Goal: Information Seeking & Learning: Learn about a topic

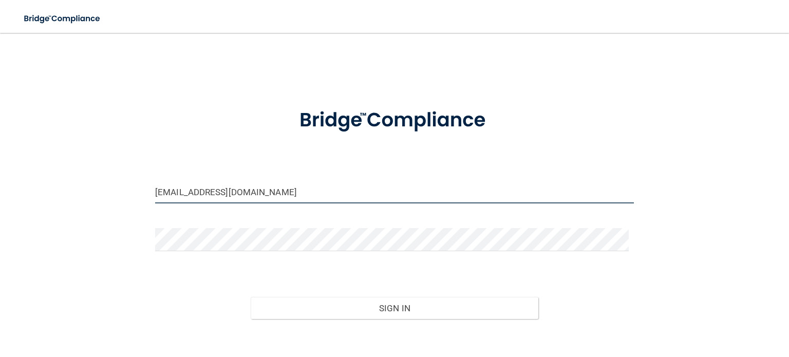
click at [269, 197] on input "[EMAIL_ADDRESS][DOMAIN_NAME]" at bounding box center [394, 191] width 479 height 23
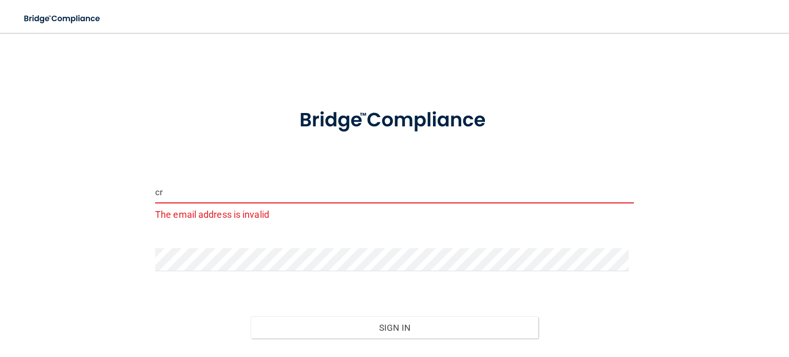
type input "c"
click at [212, 272] on div at bounding box center [394, 263] width 494 height 31
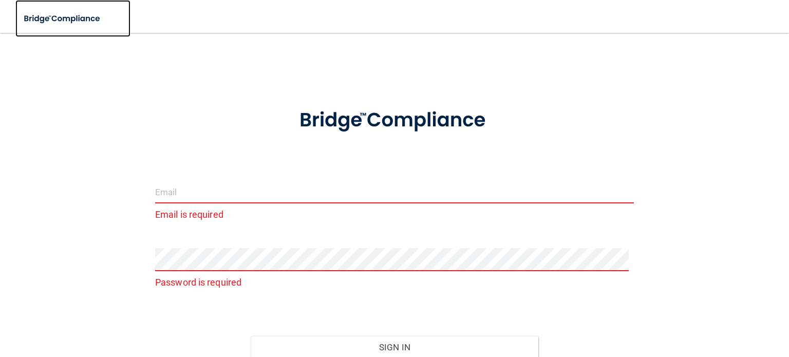
click at [85, 22] on img at bounding box center [62, 18] width 95 height 21
click at [230, 189] on input "email" at bounding box center [394, 191] width 479 height 23
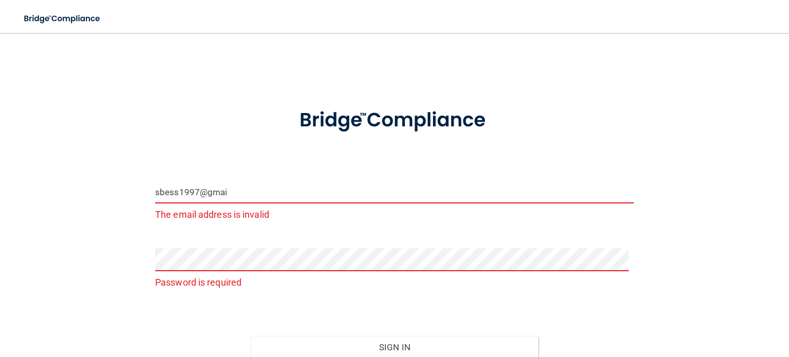
scroll to position [92, 0]
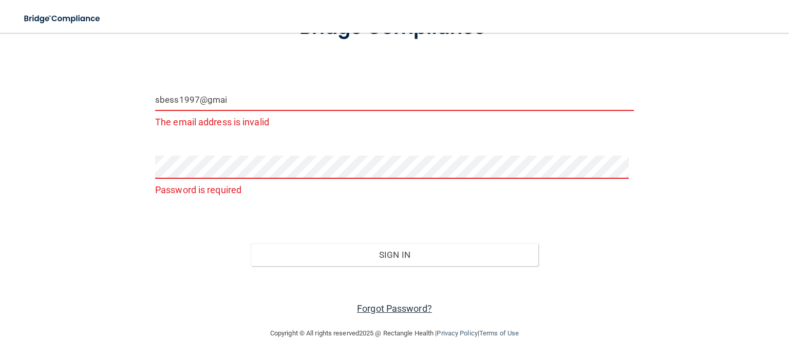
type input "sbess1997@gmai"
click at [402, 310] on link "Forgot Password?" at bounding box center [394, 308] width 75 height 11
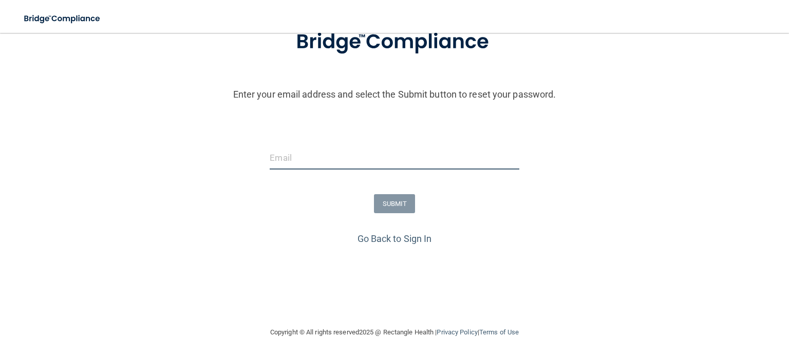
click at [340, 157] on input "email" at bounding box center [394, 157] width 249 height 23
type input "[EMAIL_ADDRESS][DOMAIN_NAME]"
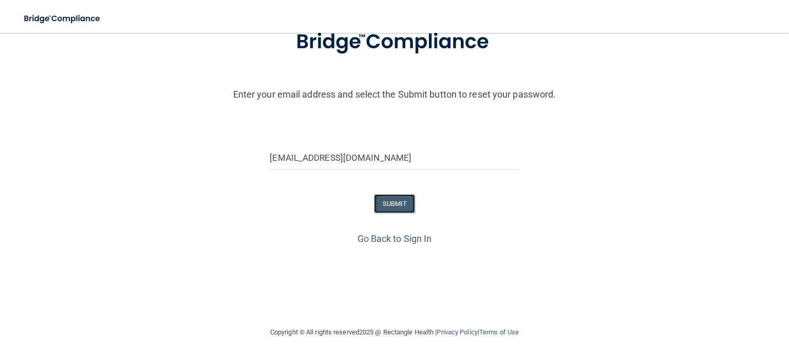
click at [402, 205] on button "SUBMIT" at bounding box center [395, 203] width 42 height 19
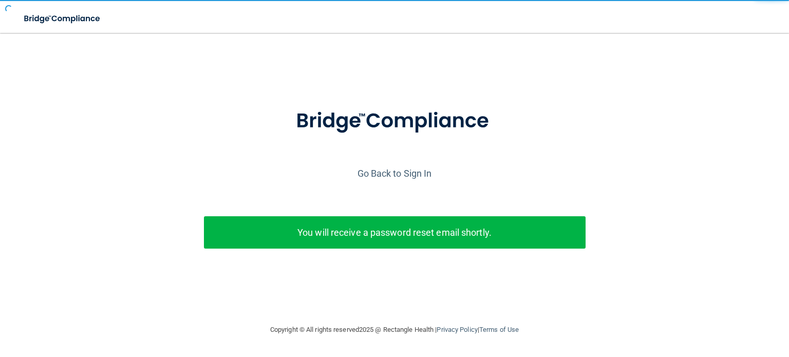
scroll to position [0, 0]
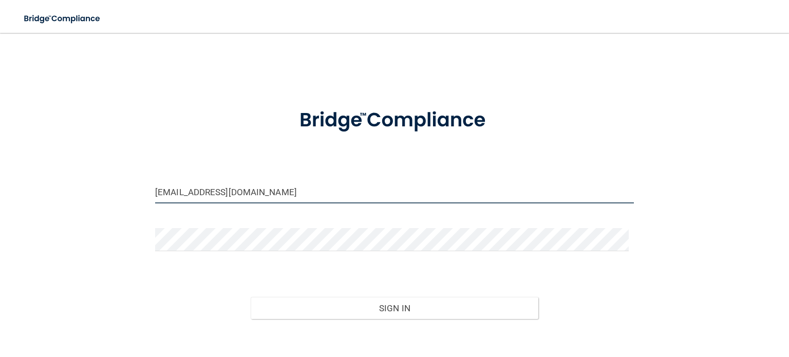
drag, startPoint x: 277, startPoint y: 187, endPoint x: 136, endPoint y: 177, distance: 142.2
click at [136, 177] on div "[EMAIL_ADDRESS][DOMAIN_NAME] Invalid email/password. You don't have permission …" at bounding box center [395, 206] width 748 height 327
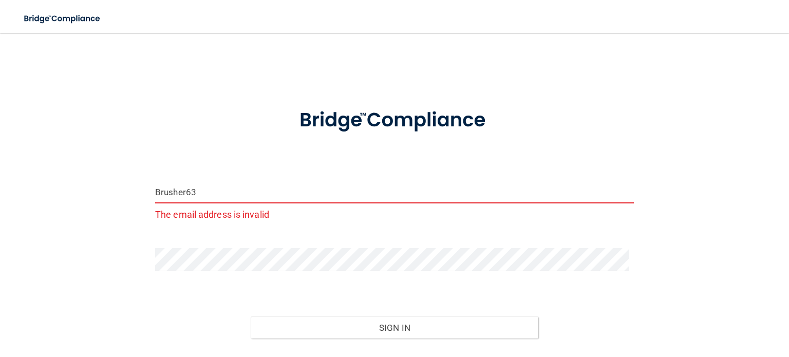
type input "Brusher63!"
drag, startPoint x: 200, startPoint y: 193, endPoint x: 130, endPoint y: 199, distance: 69.6
click at [130, 199] on div "Brusher63! The email address is invalid Invalid email/password. You don't have …" at bounding box center [395, 216] width 748 height 347
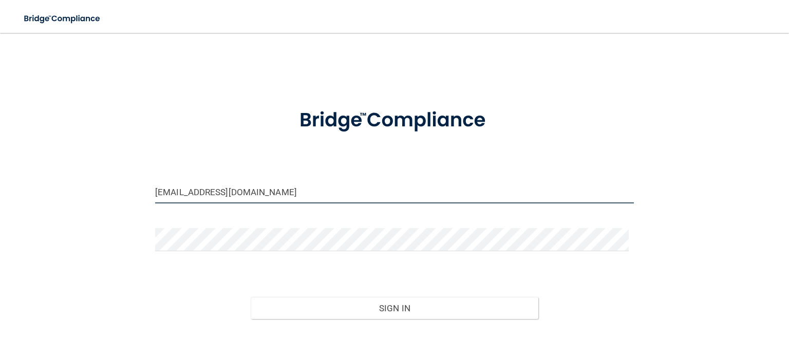
type input "[EMAIL_ADDRESS][DOMAIN_NAME]"
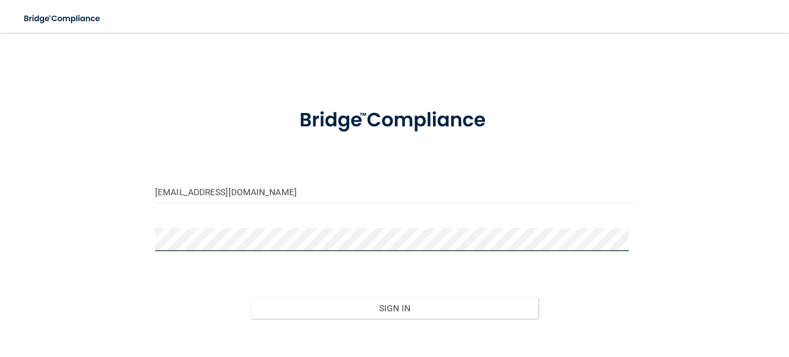
click at [128, 244] on div "[EMAIL_ADDRESS][DOMAIN_NAME] Invalid email/password. You don't have permission …" at bounding box center [395, 206] width 748 height 327
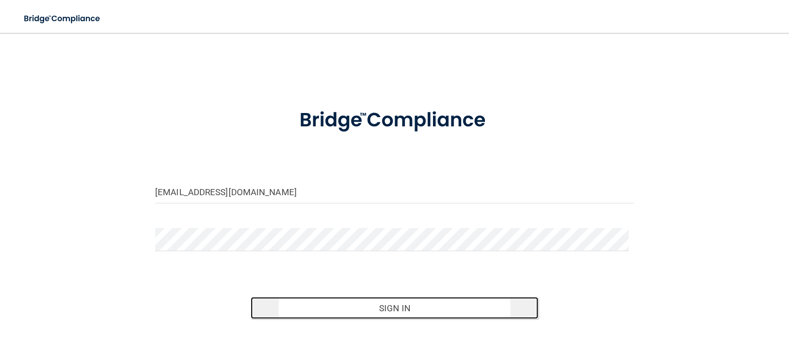
click at [380, 315] on button "Sign In" at bounding box center [394, 308] width 287 height 23
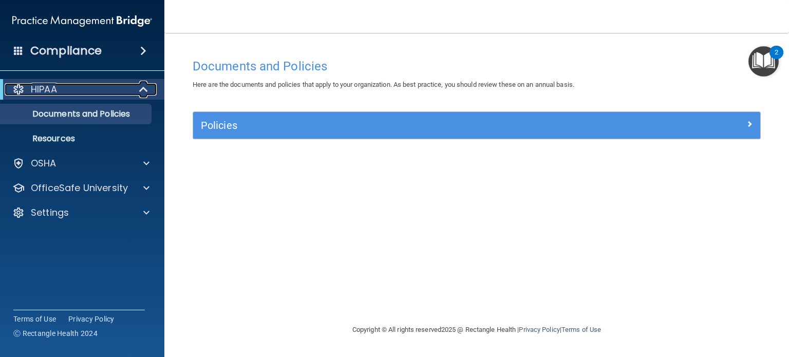
click at [130, 88] on div "HIPAA" at bounding box center [68, 89] width 127 height 12
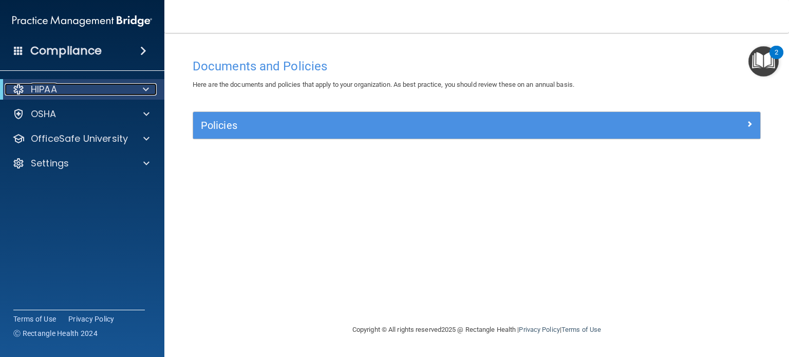
click at [130, 88] on div "HIPAA" at bounding box center [68, 89] width 127 height 12
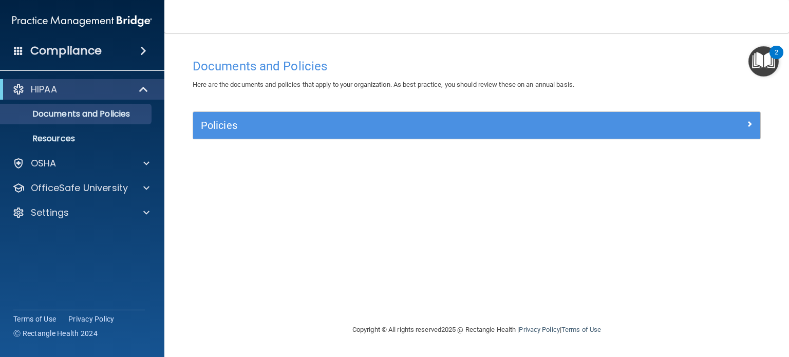
click at [766, 56] on img "Open Resource Center, 2 new notifications" at bounding box center [763, 61] width 30 height 30
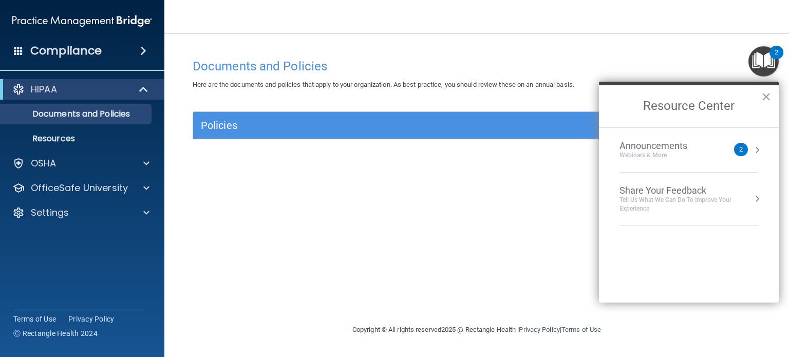
drag, startPoint x: 755, startPoint y: 149, endPoint x: 459, endPoint y: 241, distance: 309.3
click at [459, 241] on div "Documents and Policies Here are the documents and policies that apply to your o…" at bounding box center [476, 188] width 583 height 270
click at [753, 150] on button "Resource Center" at bounding box center [757, 150] width 10 height 10
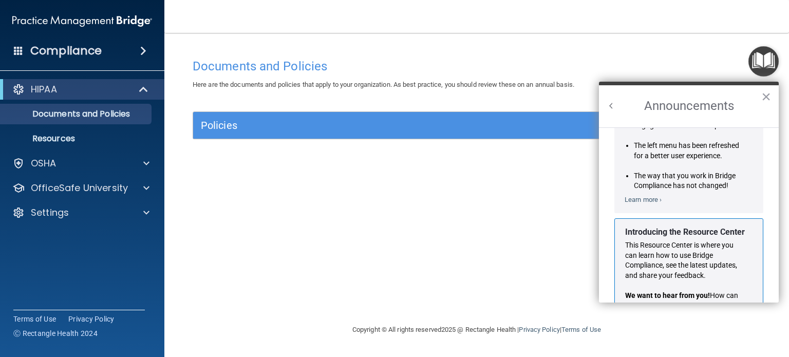
scroll to position [168, 0]
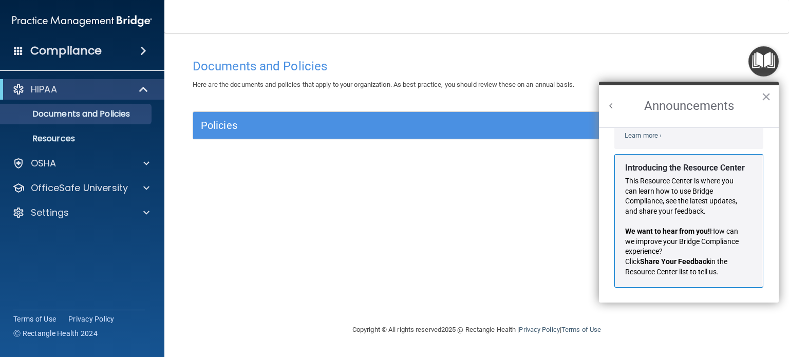
click at [89, 52] on h4 "Compliance" at bounding box center [65, 51] width 71 height 14
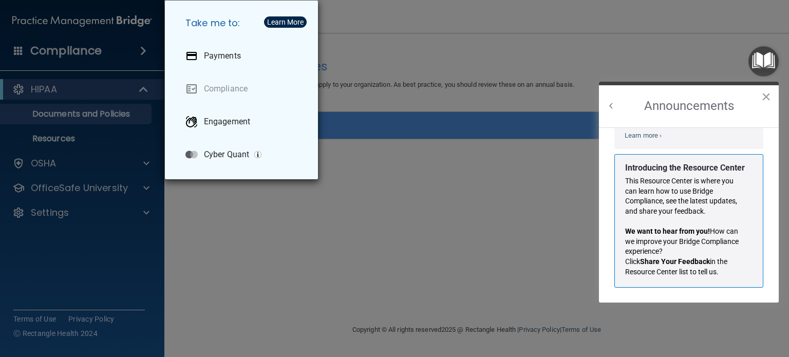
click at [215, 236] on div "Take me to: Payments Compliance Engagement Cyber Quant" at bounding box center [394, 178] width 789 height 357
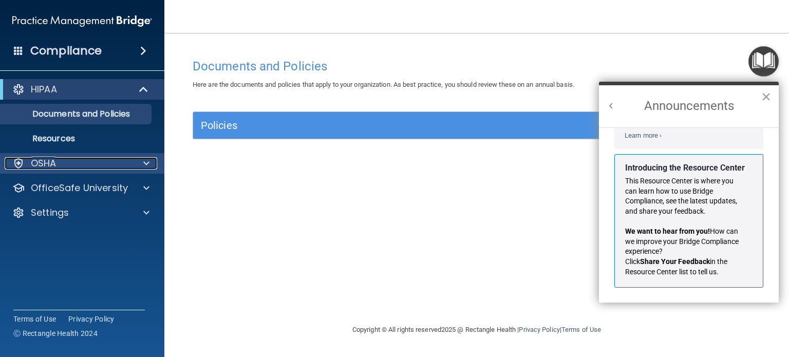
click at [53, 165] on p "OSHA" at bounding box center [44, 163] width 26 height 12
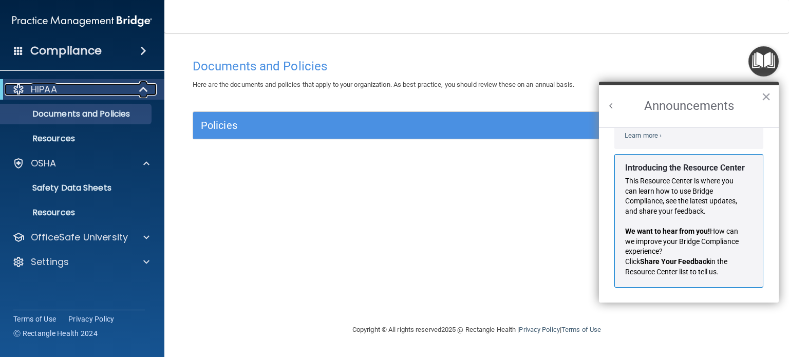
click at [134, 88] on div at bounding box center [143, 89] width 25 height 12
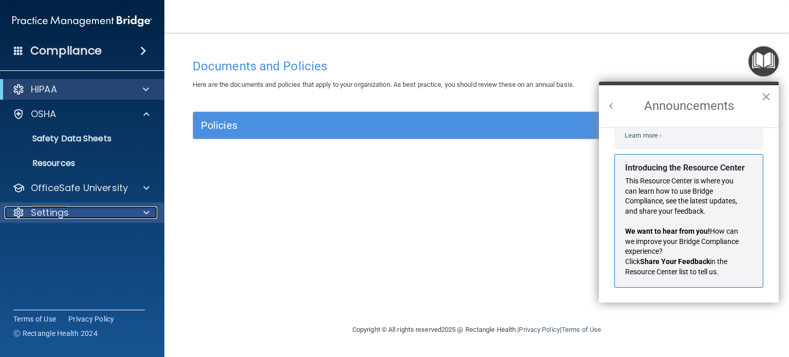
click at [138, 208] on div at bounding box center [145, 212] width 26 height 12
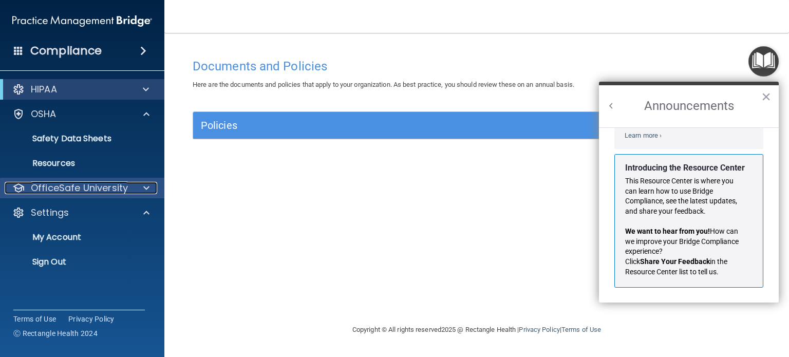
click at [147, 185] on span at bounding box center [146, 188] width 6 height 12
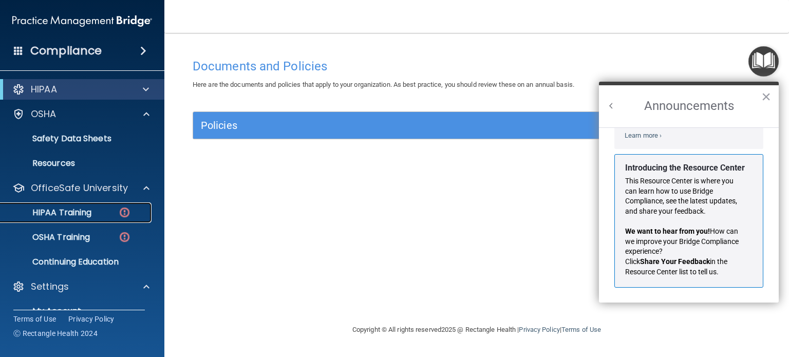
click at [84, 213] on p "HIPAA Training" at bounding box center [49, 213] width 85 height 10
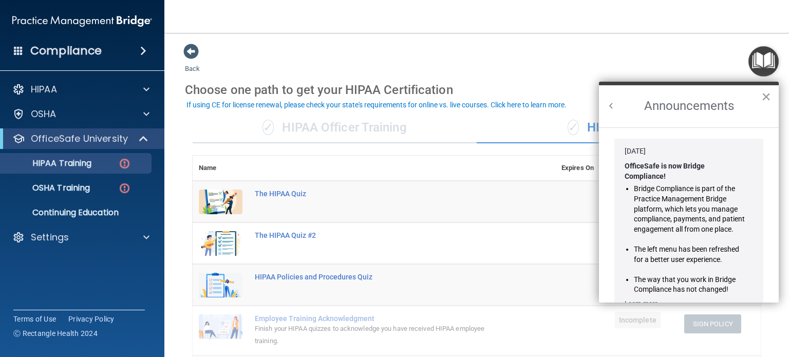
click at [763, 93] on button "×" at bounding box center [766, 96] width 10 height 16
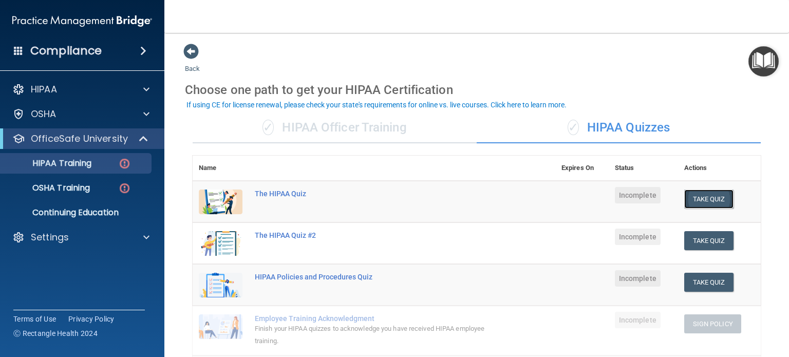
drag, startPoint x: 711, startPoint y: 198, endPoint x: 721, endPoint y: 200, distance: 9.5
click at [721, 200] on button "Take Quiz" at bounding box center [708, 199] width 49 height 19
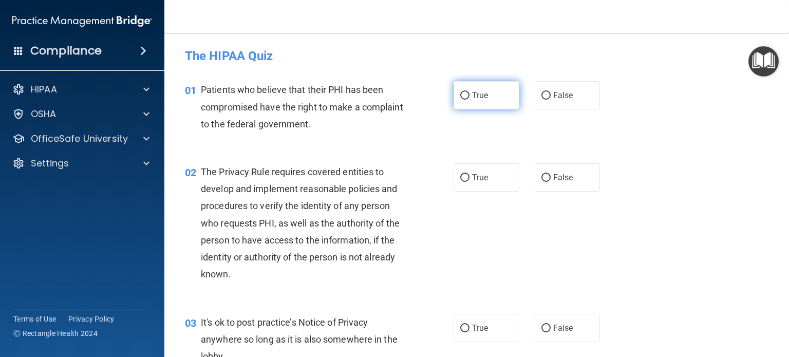
click at [464, 92] on input "True" at bounding box center [464, 96] width 9 height 8
radio input "true"
click at [461, 186] on label "True" at bounding box center [487, 177] width 66 height 28
click at [461, 182] on input "True" at bounding box center [464, 178] width 9 height 8
radio input "true"
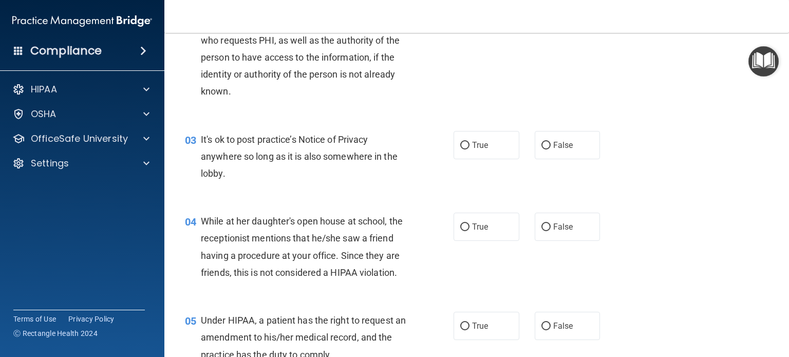
scroll to position [189, 0]
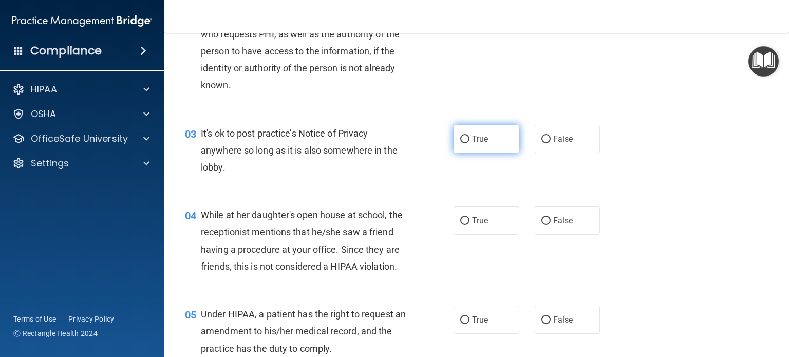
click at [461, 139] on input "True" at bounding box center [464, 140] width 9 height 8
radio input "true"
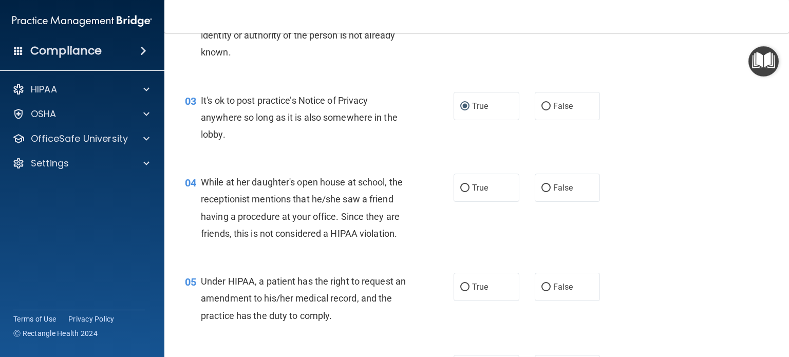
scroll to position [222, 0]
click at [567, 190] on span "False" at bounding box center [563, 188] width 20 height 10
click at [551, 190] on input "False" at bounding box center [545, 188] width 9 height 8
radio input "true"
click at [567, 190] on span "False" at bounding box center [563, 188] width 20 height 10
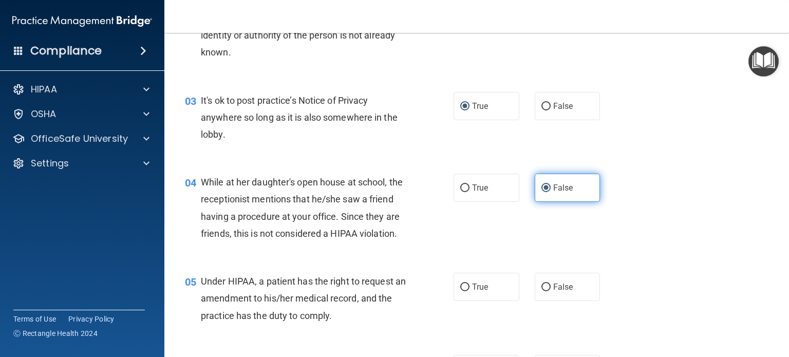
click at [551, 190] on input "False" at bounding box center [545, 188] width 9 height 8
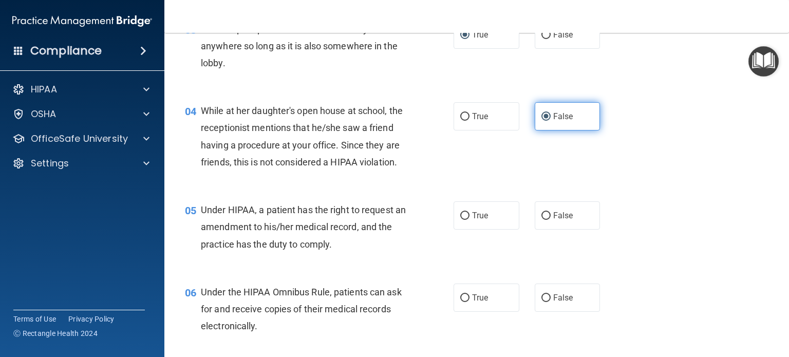
scroll to position [294, 0]
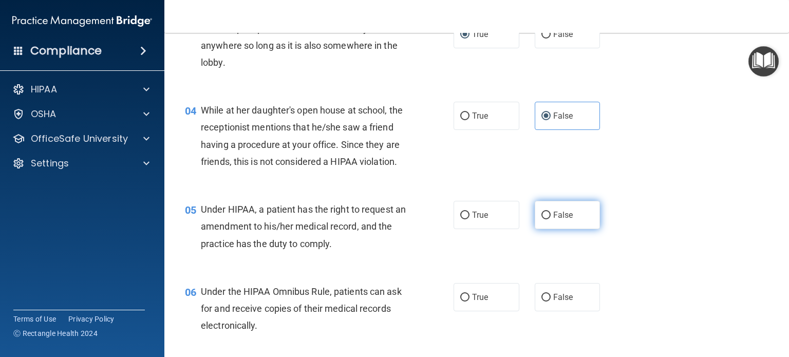
click at [548, 229] on label "False" at bounding box center [568, 215] width 66 height 28
click at [548, 219] on input "False" at bounding box center [545, 216] width 9 height 8
radio input "true"
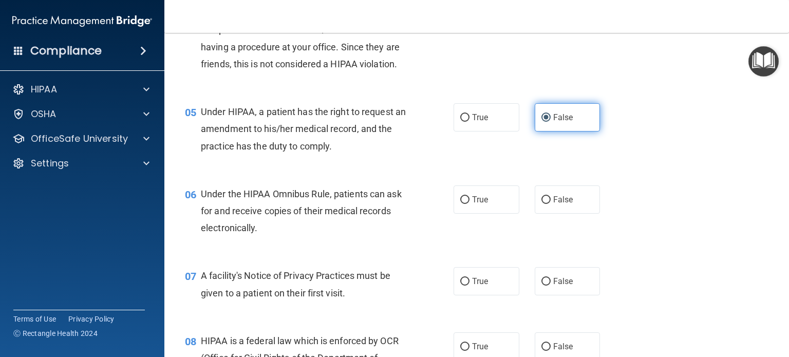
scroll to position [392, 0]
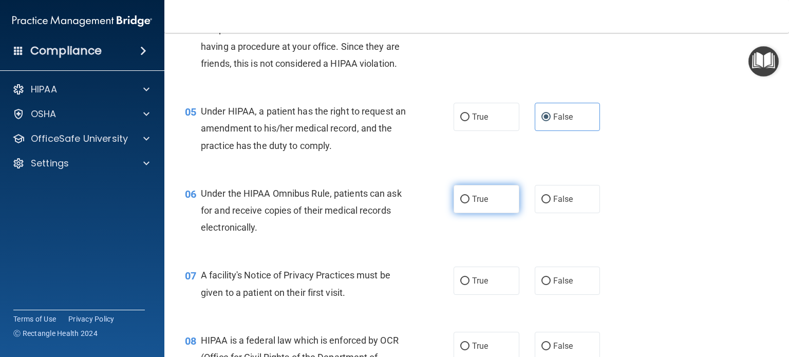
drag, startPoint x: 466, startPoint y: 224, endPoint x: 459, endPoint y: 220, distance: 8.0
click at [459, 213] on label "True" at bounding box center [487, 199] width 66 height 28
click at [460, 203] on input "True" at bounding box center [464, 200] width 9 height 8
radio input "true"
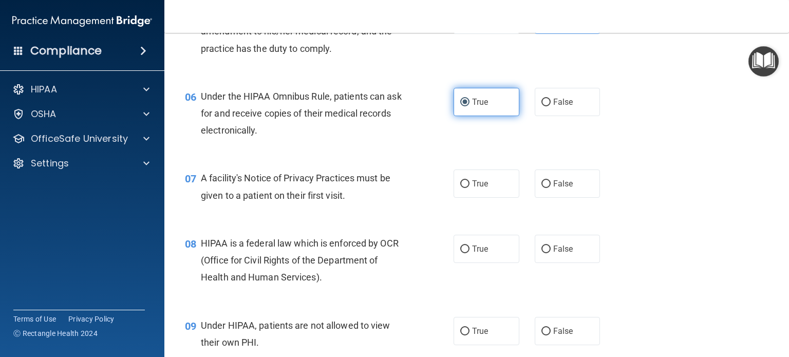
scroll to position [489, 0]
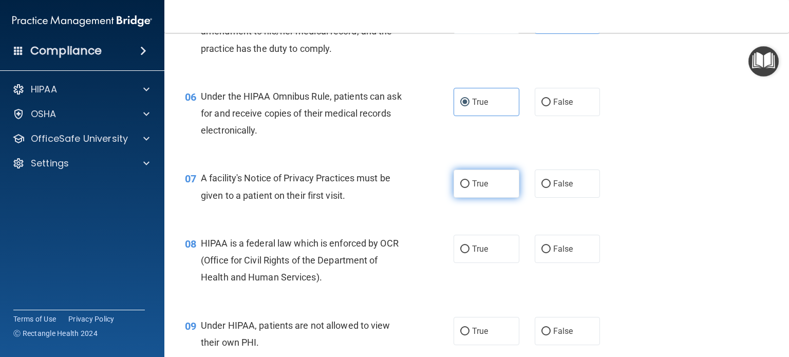
click at [463, 188] on input "True" at bounding box center [464, 184] width 9 height 8
radio input "true"
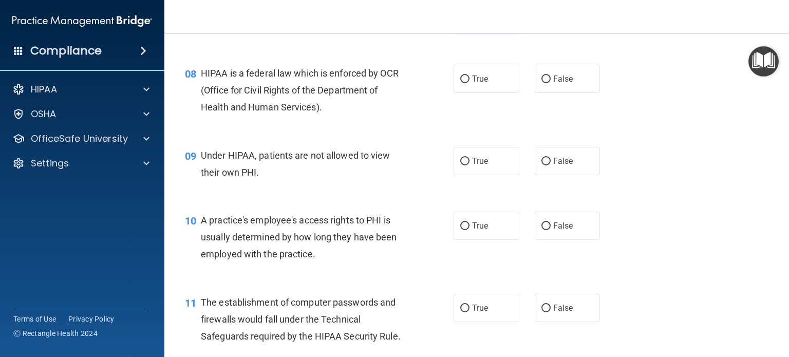
scroll to position [659, 0]
click at [553, 165] on span "False" at bounding box center [563, 161] width 20 height 10
click at [549, 165] on input "False" at bounding box center [545, 161] width 9 height 8
radio input "true"
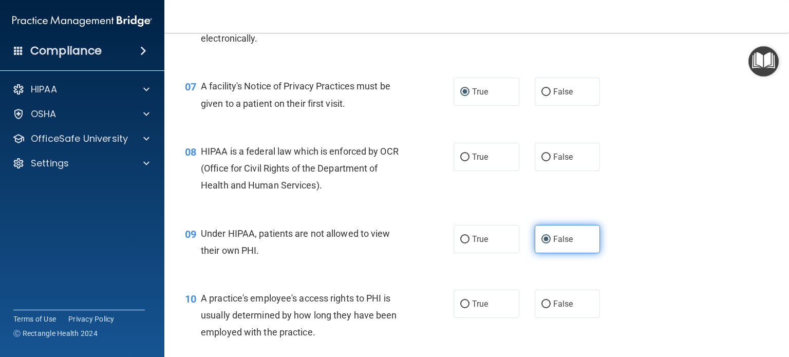
scroll to position [580, 0]
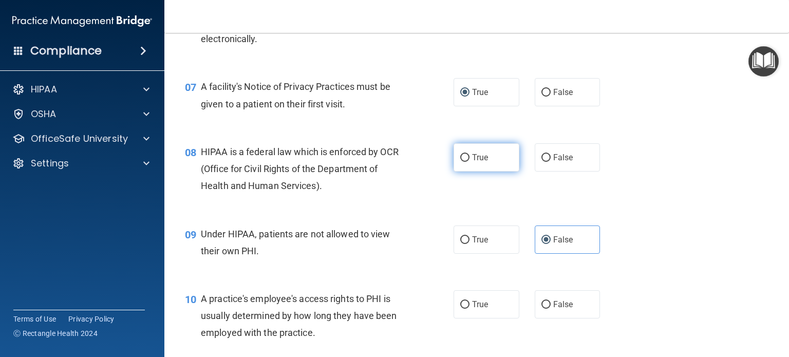
click at [481, 162] on span "True" at bounding box center [480, 158] width 16 height 10
click at [469, 162] on input "True" at bounding box center [464, 158] width 9 height 8
radio input "true"
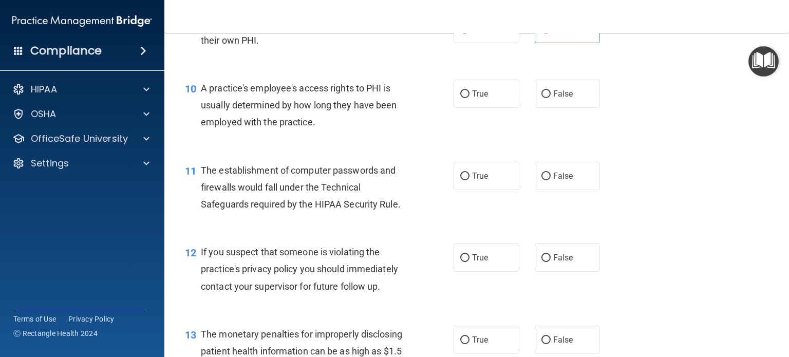
scroll to position [791, 0]
click at [553, 99] on span "False" at bounding box center [563, 94] width 20 height 10
click at [549, 98] on input "False" at bounding box center [545, 94] width 9 height 8
radio input "true"
click at [445, 189] on div "11 The establishment of computer passwords and firewalls would fall under the T…" at bounding box center [318, 190] width 299 height 56
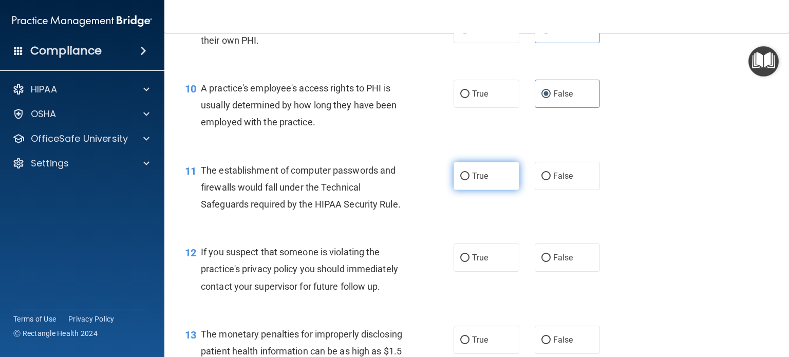
click at [472, 181] on span "True" at bounding box center [480, 176] width 16 height 10
click at [468, 180] on input "True" at bounding box center [464, 177] width 9 height 8
radio input "true"
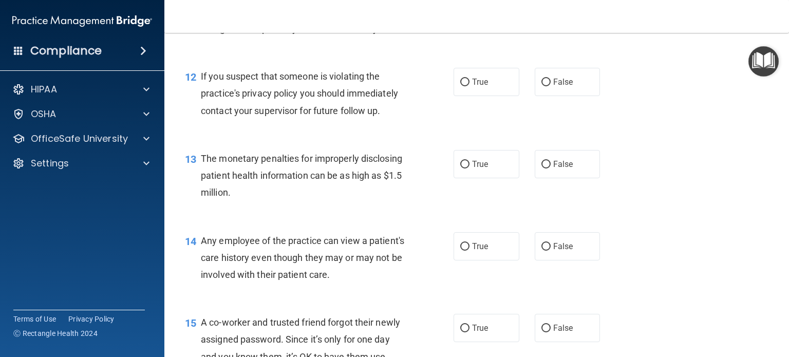
scroll to position [970, 0]
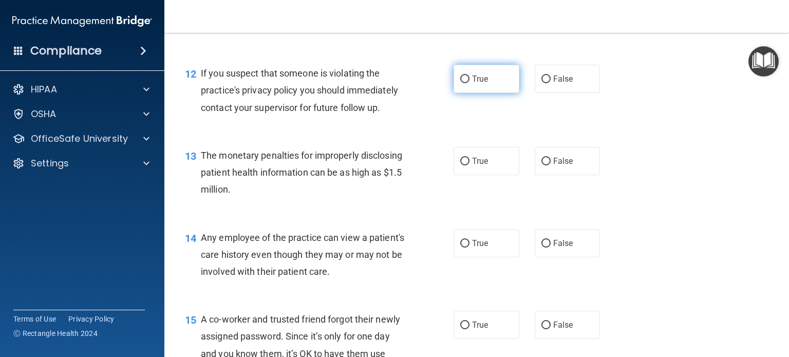
click at [460, 83] on input "True" at bounding box center [464, 80] width 9 height 8
radio input "true"
click at [477, 166] on span "True" at bounding box center [480, 161] width 16 height 10
click at [469, 165] on input "True" at bounding box center [464, 162] width 9 height 8
radio input "true"
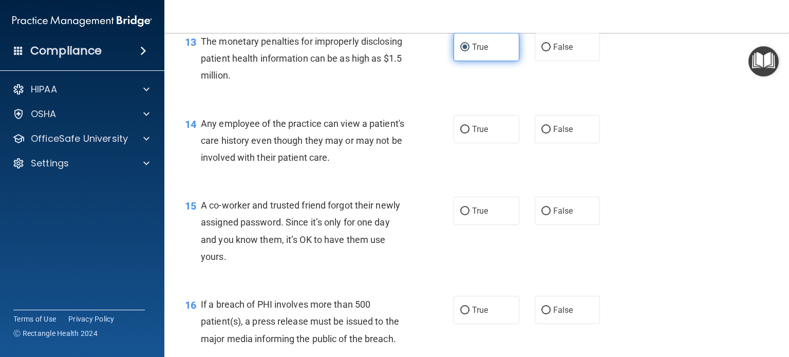
scroll to position [1083, 0]
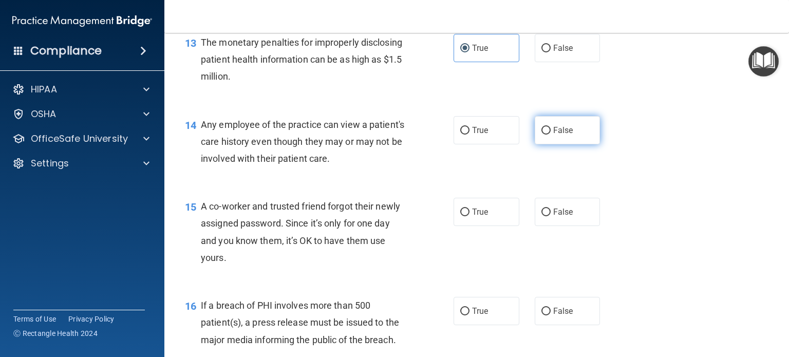
click at [555, 135] on span "False" at bounding box center [563, 130] width 20 height 10
click at [551, 135] on input "False" at bounding box center [545, 131] width 9 height 8
radio input "true"
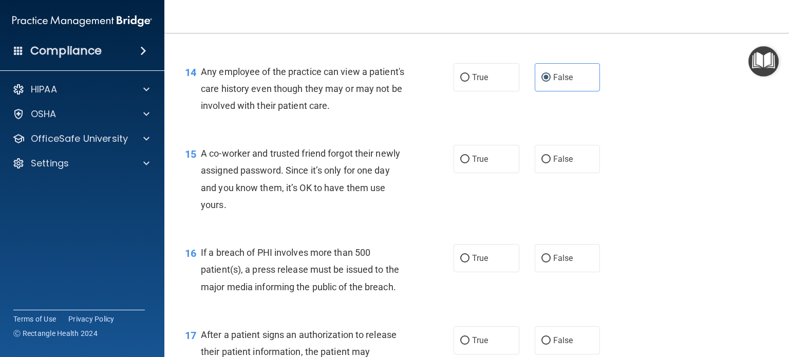
scroll to position [1136, 0]
click at [563, 168] on label "False" at bounding box center [568, 158] width 66 height 28
click at [551, 163] on input "False" at bounding box center [545, 159] width 9 height 8
radio input "true"
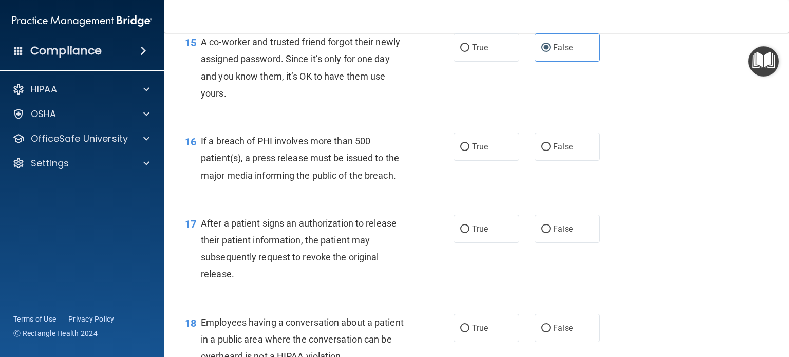
scroll to position [1247, 0]
drag, startPoint x: 453, startPoint y: 247, endPoint x: 437, endPoint y: 248, distance: 16.4
click at [437, 248] on div "17 After a patient signs an authorization to release their patient information,…" at bounding box center [318, 251] width 299 height 73
click at [472, 234] on span "True" at bounding box center [480, 229] width 16 height 10
click at [469, 234] on input "True" at bounding box center [464, 230] width 9 height 8
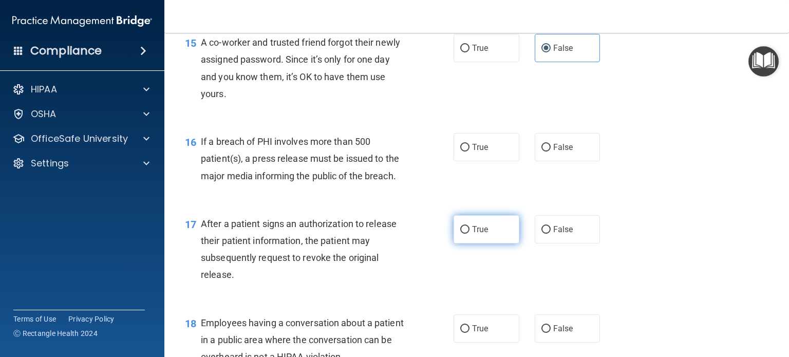
radio input "true"
click at [460, 152] on input "True" at bounding box center [464, 148] width 9 height 8
radio input "true"
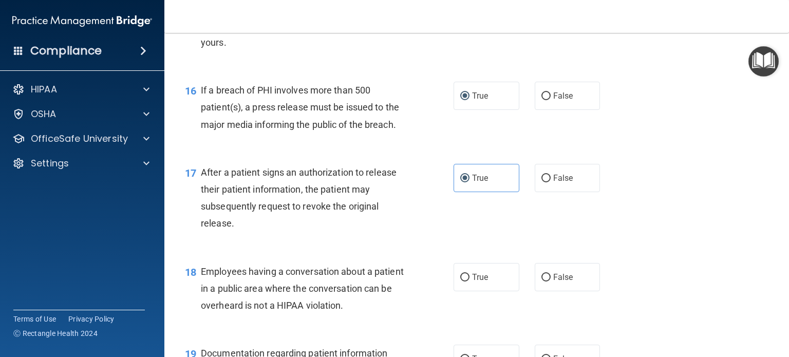
scroll to position [1349, 0]
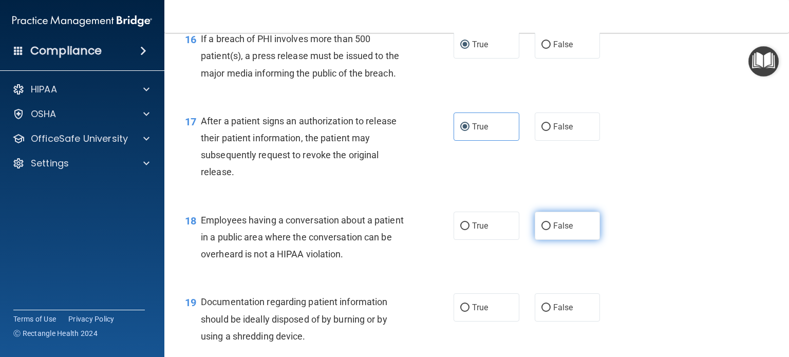
click at [541, 230] on input "False" at bounding box center [545, 226] width 9 height 8
radio input "true"
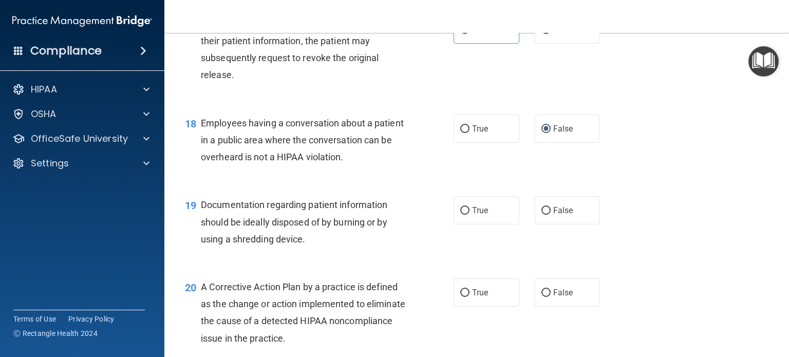
scroll to position [1503, 0]
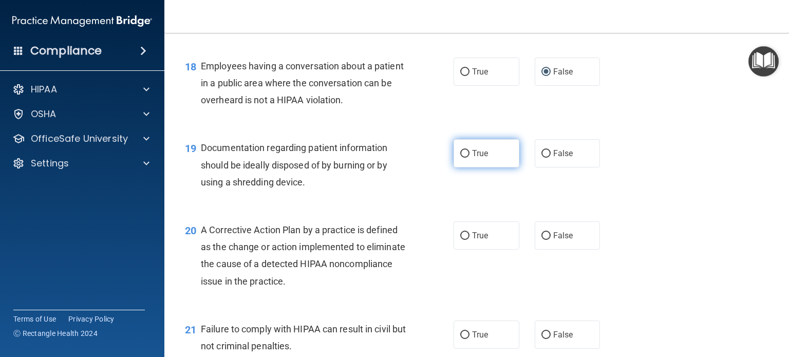
click at [488, 166] on label "True" at bounding box center [487, 153] width 66 height 28
click at [469, 158] on input "True" at bounding box center [464, 154] width 9 height 8
radio input "true"
click at [496, 250] on label "True" at bounding box center [487, 235] width 66 height 28
click at [469, 240] on input "True" at bounding box center [464, 236] width 9 height 8
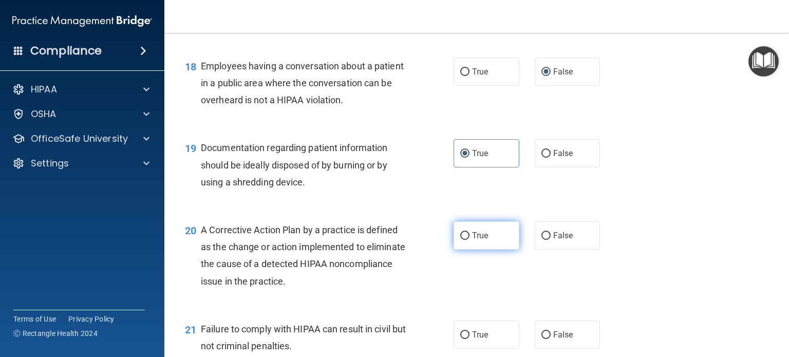
radio input "true"
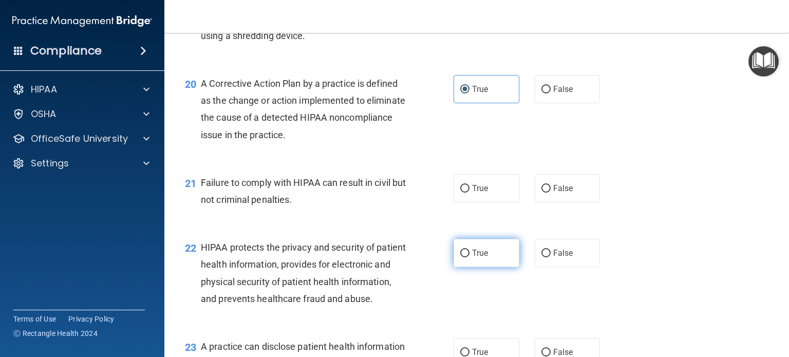
scroll to position [1657, 0]
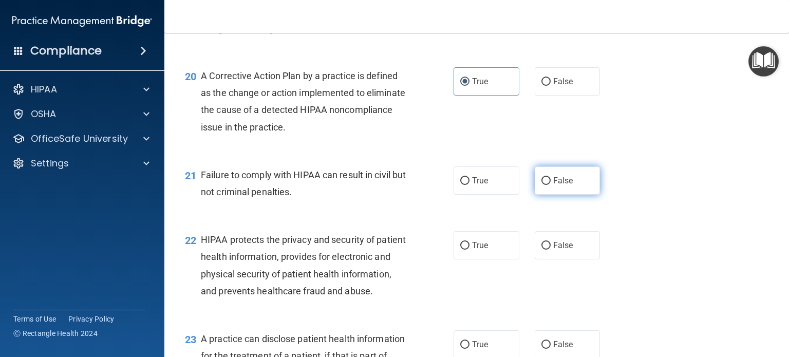
click at [557, 195] on label "False" at bounding box center [568, 180] width 66 height 28
click at [551, 185] on input "False" at bounding box center [545, 181] width 9 height 8
radio input "true"
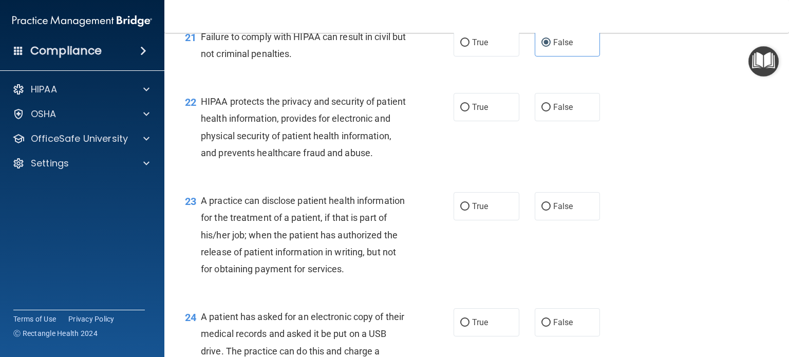
scroll to position [1812, 0]
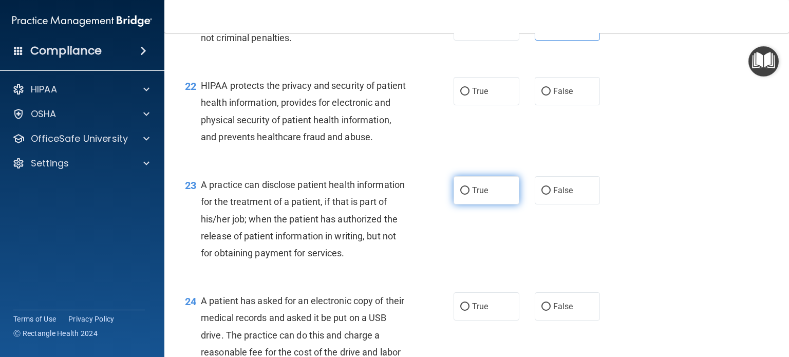
click at [465, 204] on label "True" at bounding box center [487, 190] width 66 height 28
click at [465, 195] on input "True" at bounding box center [464, 191] width 9 height 8
radio input "true"
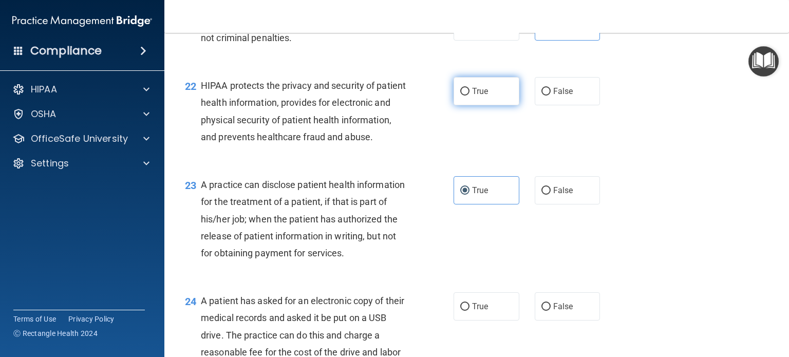
click at [457, 104] on label "True" at bounding box center [487, 91] width 66 height 28
click at [460, 96] on input "True" at bounding box center [464, 92] width 9 height 8
radio input "true"
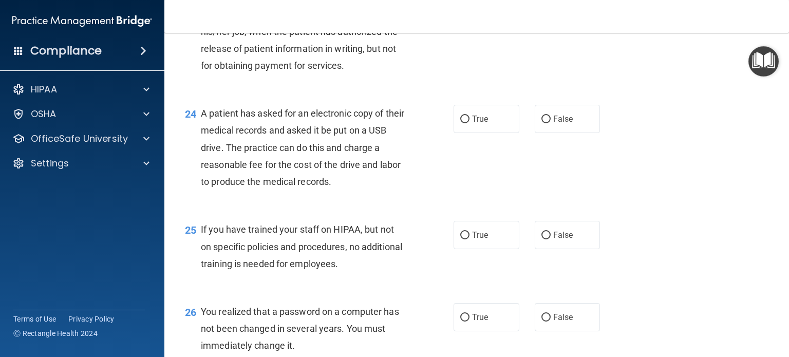
scroll to position [2017, 0]
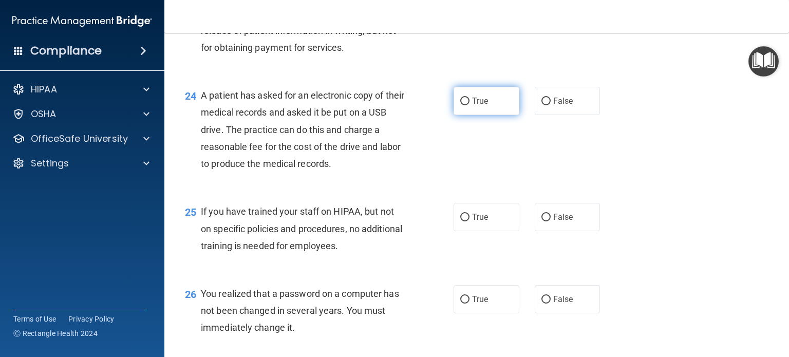
click at [484, 106] on span "True" at bounding box center [480, 101] width 16 height 10
click at [469, 105] on input "True" at bounding box center [464, 102] width 9 height 8
radio input "true"
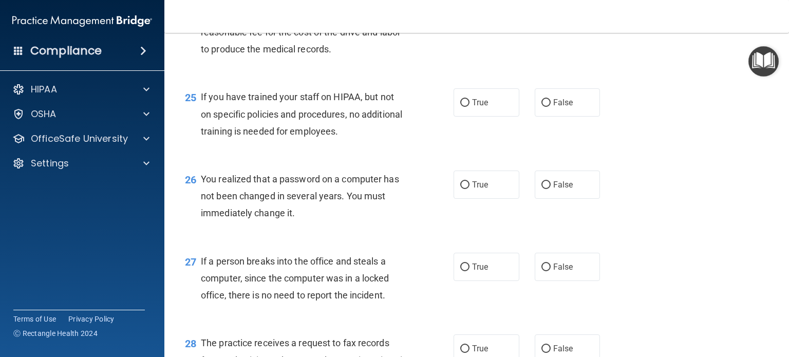
scroll to position [2171, 0]
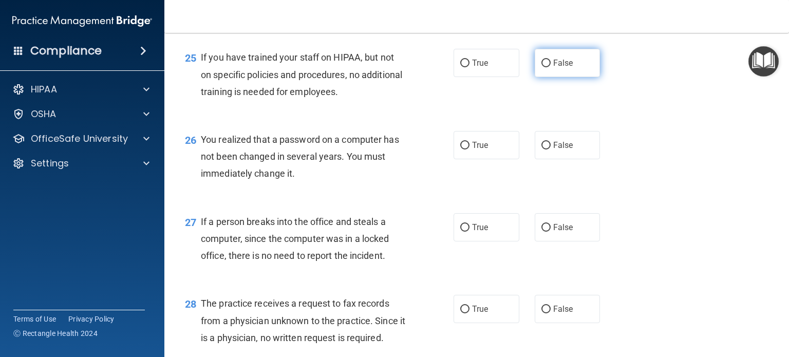
click at [571, 77] on label "False" at bounding box center [568, 63] width 66 height 28
click at [551, 67] on input "False" at bounding box center [545, 64] width 9 height 8
radio input "true"
drag, startPoint x: 430, startPoint y: 174, endPoint x: 730, endPoint y: 174, distance: 300.0
click at [730, 174] on div "26 You realized that a password on a computer has not been changed in several y…" at bounding box center [476, 159] width 599 height 82
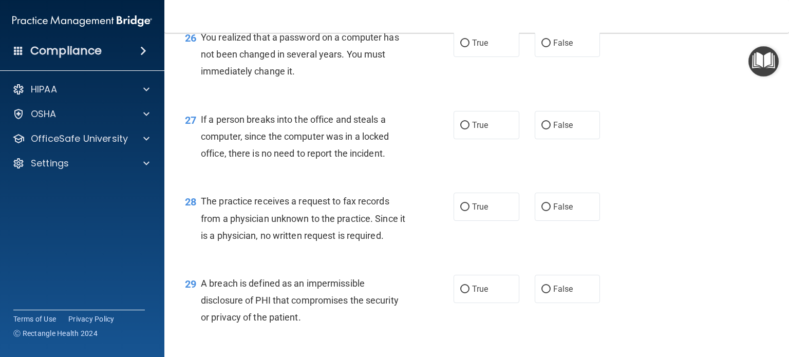
scroll to position [2274, 0]
click at [578, 139] on label "False" at bounding box center [568, 124] width 66 height 28
click at [551, 129] on input "False" at bounding box center [545, 125] width 9 height 8
radio input "true"
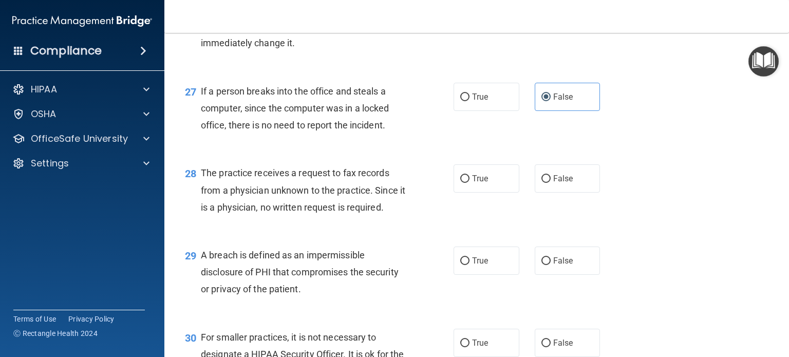
scroll to position [2325, 0]
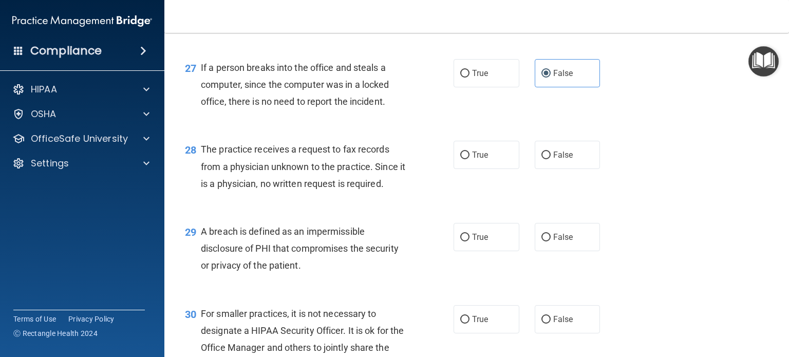
radio input "true"
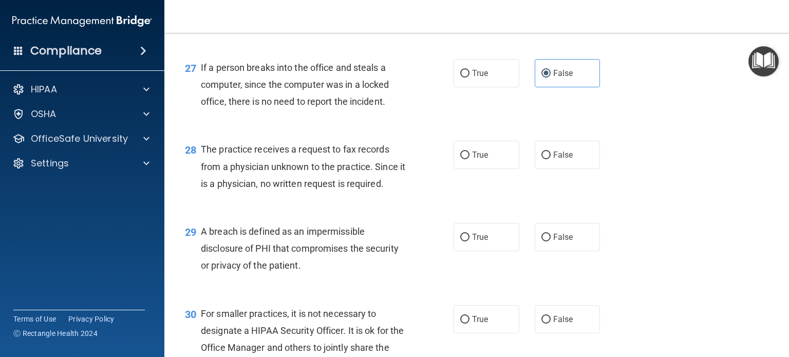
radio input "false"
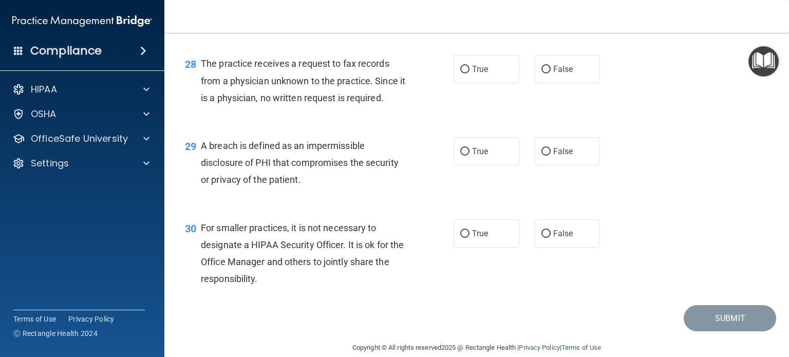
scroll to position [2428, 0]
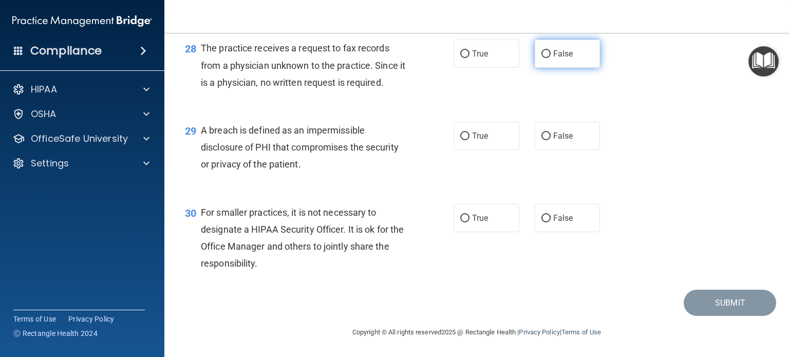
click at [556, 68] on label "False" at bounding box center [568, 54] width 66 height 28
click at [551, 58] on input "False" at bounding box center [545, 54] width 9 height 8
radio input "true"
click at [457, 150] on label "True" at bounding box center [487, 136] width 66 height 28
click at [460, 140] on input "True" at bounding box center [464, 137] width 9 height 8
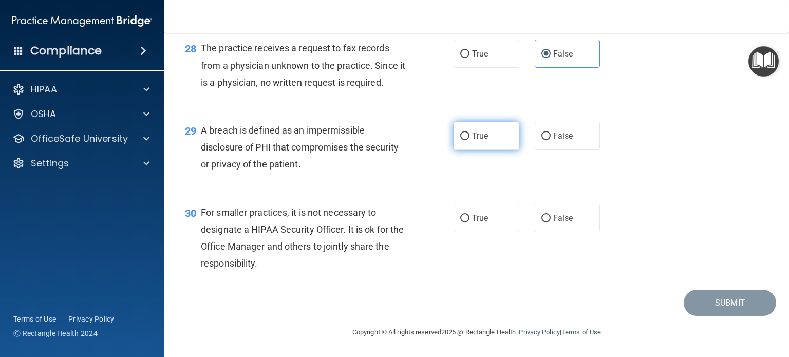
radio input "true"
click at [546, 210] on label "False" at bounding box center [568, 218] width 66 height 28
click at [546, 215] on input "False" at bounding box center [545, 219] width 9 height 8
radio input "true"
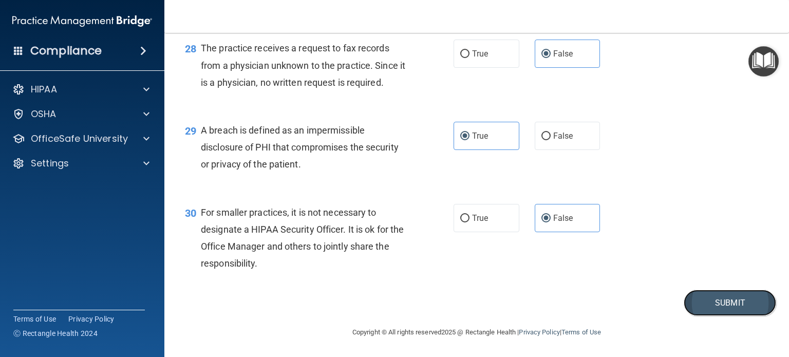
click at [755, 309] on button "Submit" at bounding box center [730, 303] width 92 height 26
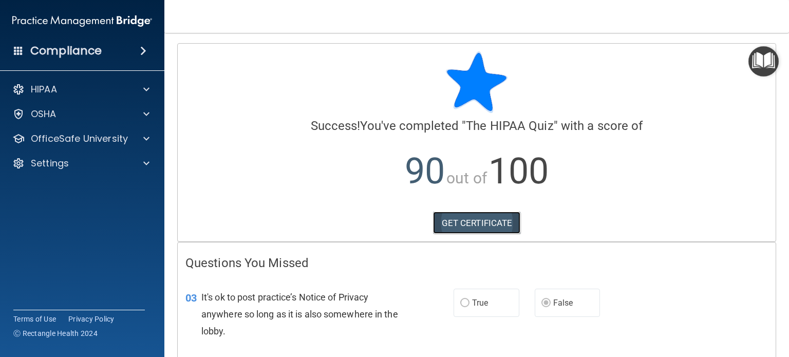
click at [460, 219] on link "GET CERTIFICATE" at bounding box center [477, 223] width 88 height 23
click at [86, 45] on h4 "Compliance" at bounding box center [65, 51] width 71 height 14
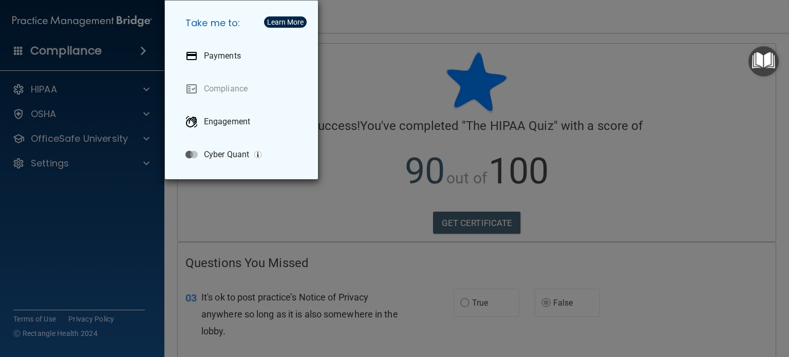
click at [433, 39] on div "Take me to: Payments Compliance Engagement Cyber Quant" at bounding box center [394, 178] width 789 height 357
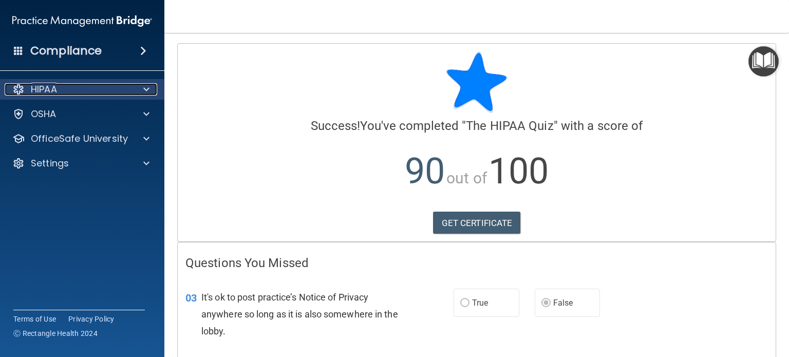
click at [65, 86] on div "HIPAA" at bounding box center [68, 89] width 127 height 12
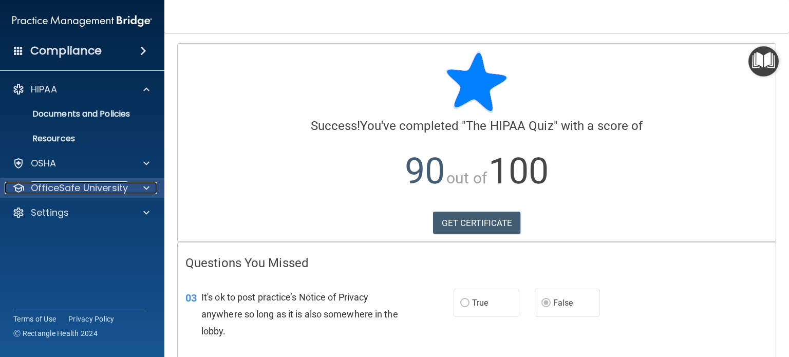
click at [72, 186] on p "OfficeSafe University" at bounding box center [79, 188] width 97 height 12
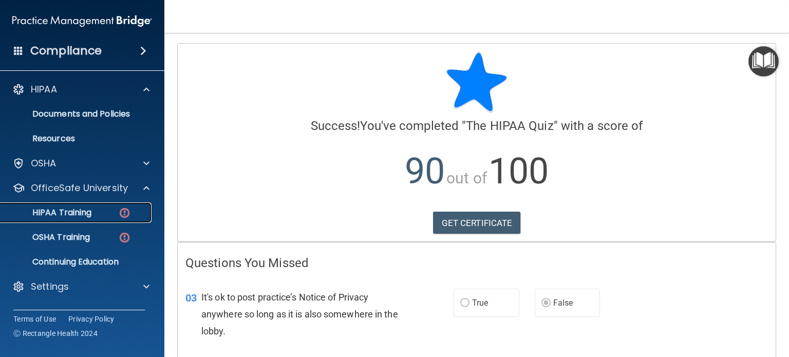
click at [82, 212] on p "HIPAA Training" at bounding box center [49, 213] width 85 height 10
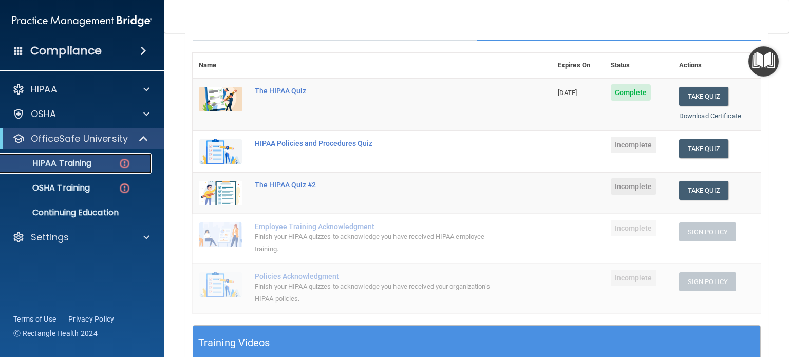
scroll to position [154, 0]
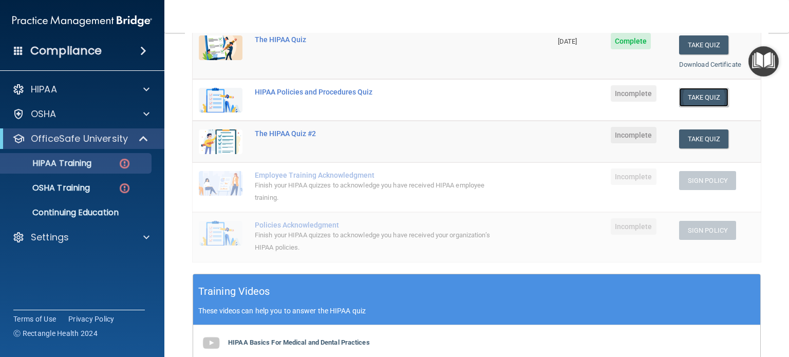
click at [702, 96] on button "Take Quiz" at bounding box center [703, 97] width 49 height 19
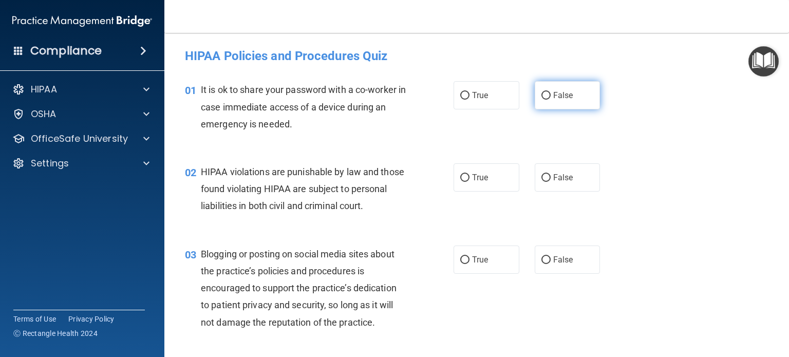
click at [567, 91] on span "False" at bounding box center [563, 95] width 20 height 10
click at [551, 92] on input "False" at bounding box center [545, 96] width 9 height 8
radio input "true"
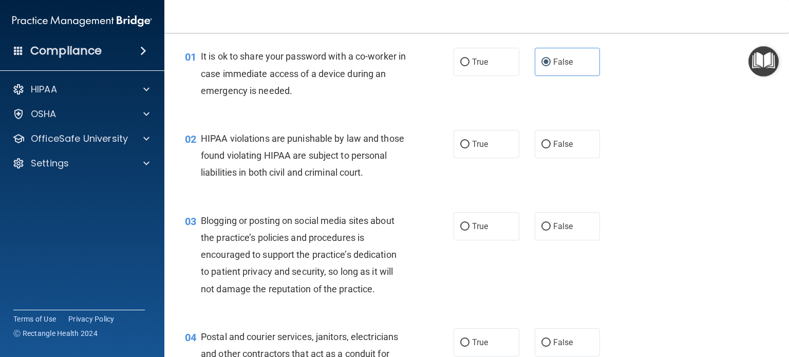
scroll to position [51, 0]
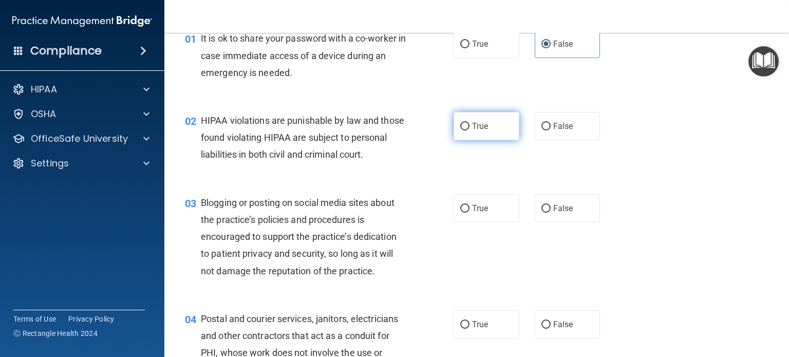
click at [462, 118] on label "True" at bounding box center [487, 126] width 66 height 28
click at [462, 123] on input "True" at bounding box center [464, 127] width 9 height 8
radio input "true"
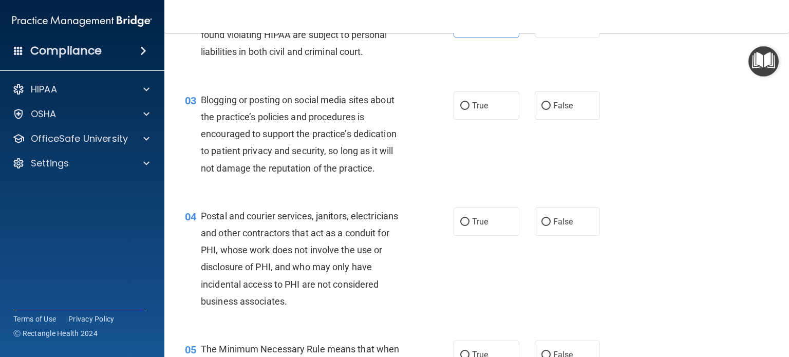
scroll to position [205, 0]
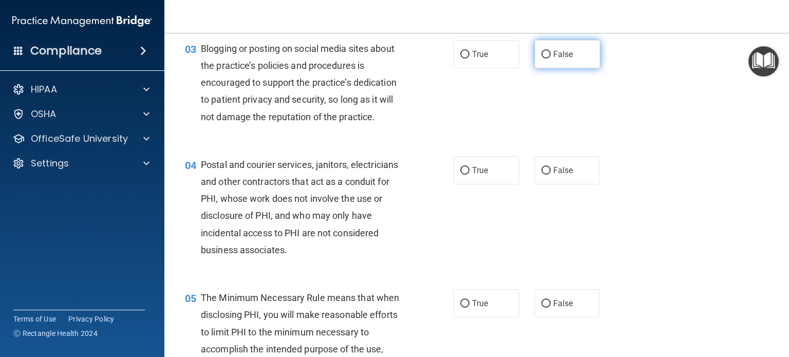
click at [572, 67] on label "False" at bounding box center [568, 54] width 66 height 28
click at [551, 59] on input "False" at bounding box center [545, 55] width 9 height 8
radio input "true"
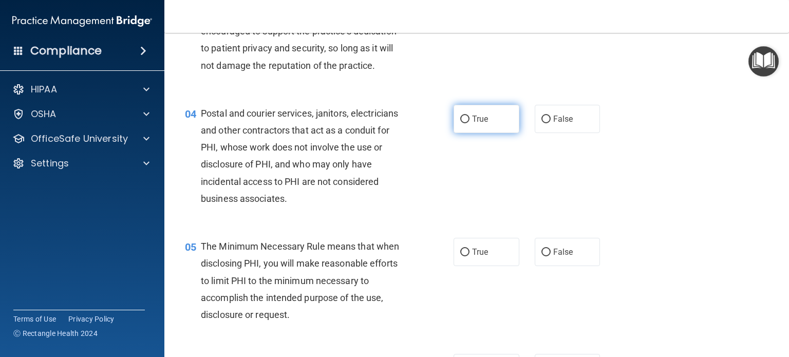
click at [480, 124] on span "True" at bounding box center [480, 119] width 16 height 10
click at [469, 123] on input "True" at bounding box center [464, 120] width 9 height 8
radio input "true"
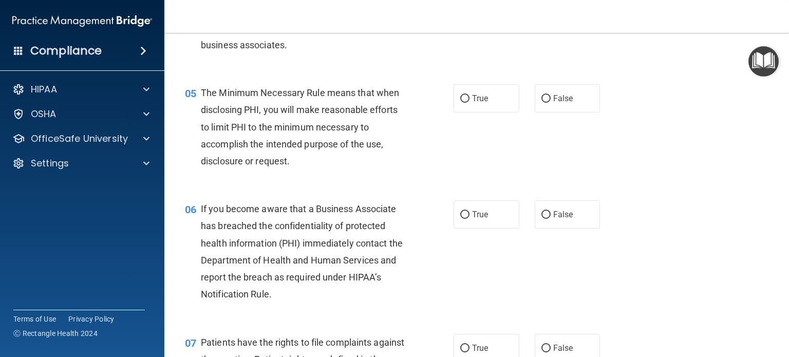
scroll to position [411, 0]
click at [503, 112] on label "True" at bounding box center [487, 98] width 66 height 28
click at [469, 102] on input "True" at bounding box center [464, 99] width 9 height 8
radio input "true"
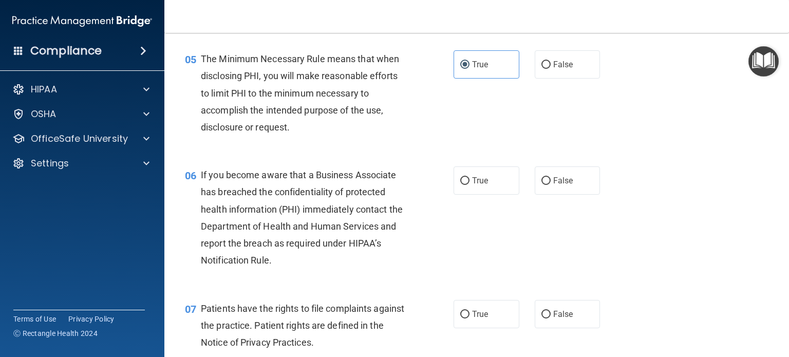
scroll to position [462, 0]
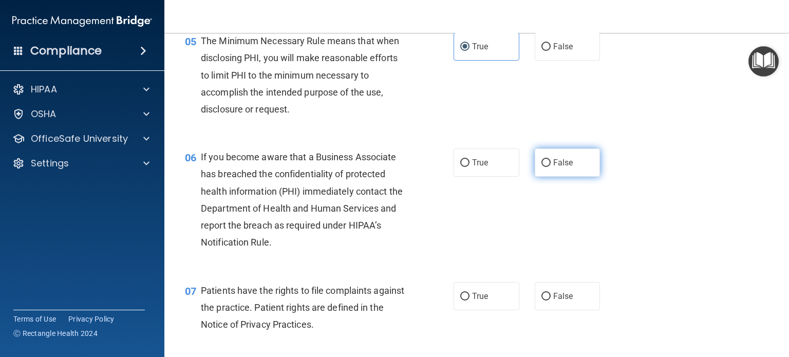
click at [535, 176] on label "False" at bounding box center [568, 162] width 66 height 28
click at [541, 167] on input "False" at bounding box center [545, 163] width 9 height 8
radio input "true"
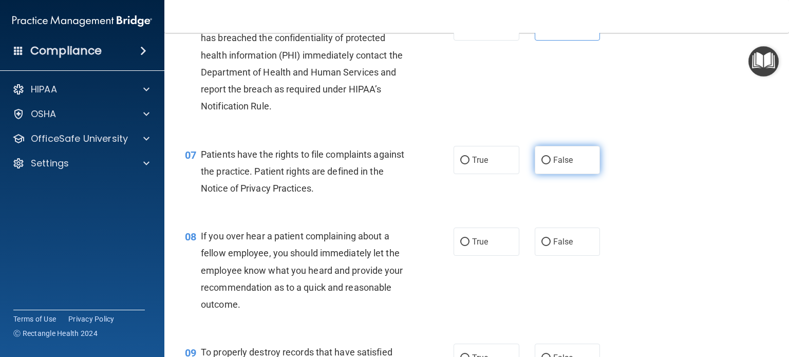
scroll to position [616, 0]
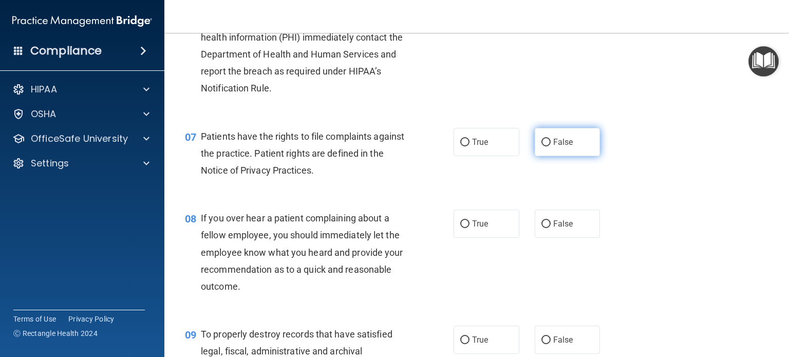
click at [552, 156] on label "False" at bounding box center [568, 142] width 66 height 28
click at [551, 146] on input "False" at bounding box center [545, 143] width 9 height 8
radio input "true"
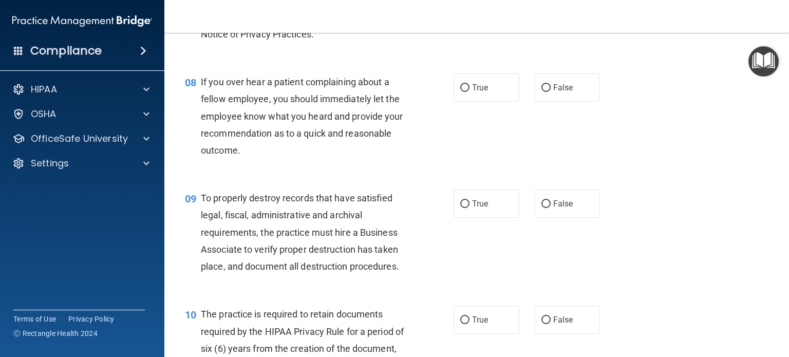
scroll to position [770, 0]
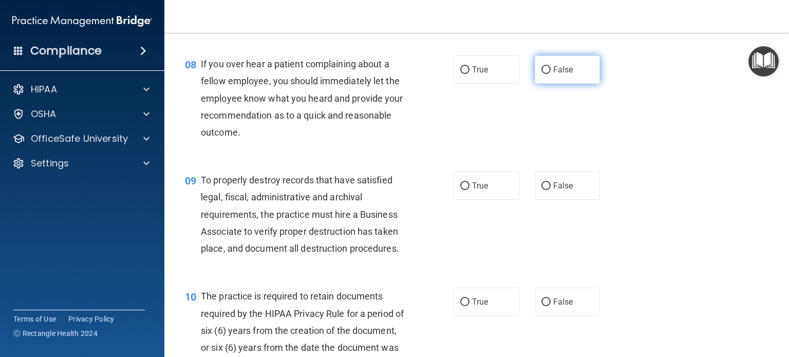
click at [556, 74] on span "False" at bounding box center [563, 70] width 20 height 10
click at [551, 74] on input "False" at bounding box center [545, 70] width 9 height 8
radio input "true"
click at [541, 197] on label "False" at bounding box center [568, 186] width 66 height 28
click at [541, 190] on input "False" at bounding box center [545, 186] width 9 height 8
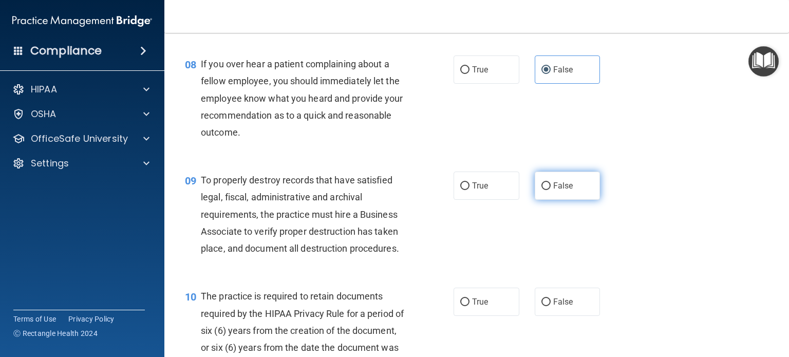
radio input "true"
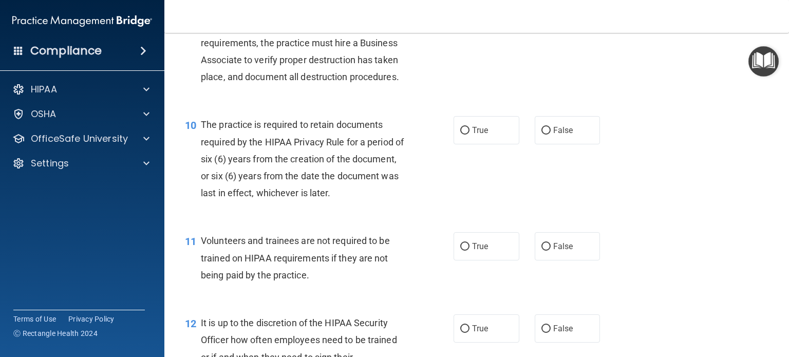
scroll to position [925, 0]
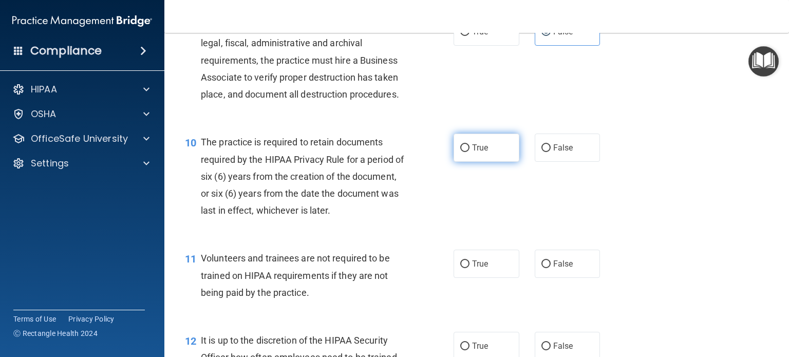
click at [466, 162] on label "True" at bounding box center [487, 148] width 66 height 28
click at [466, 152] on input "True" at bounding box center [464, 148] width 9 height 8
radio input "true"
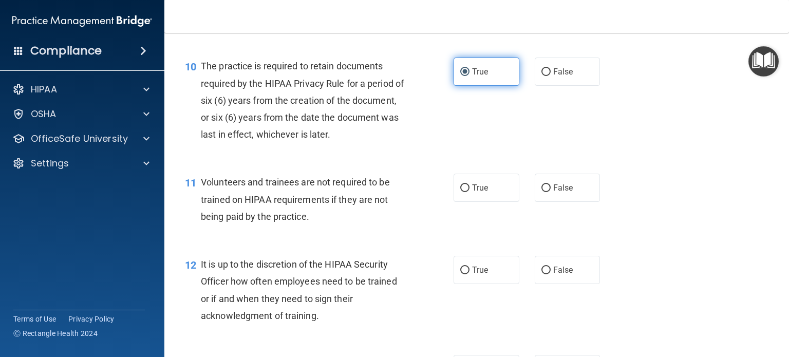
scroll to position [1130, 0]
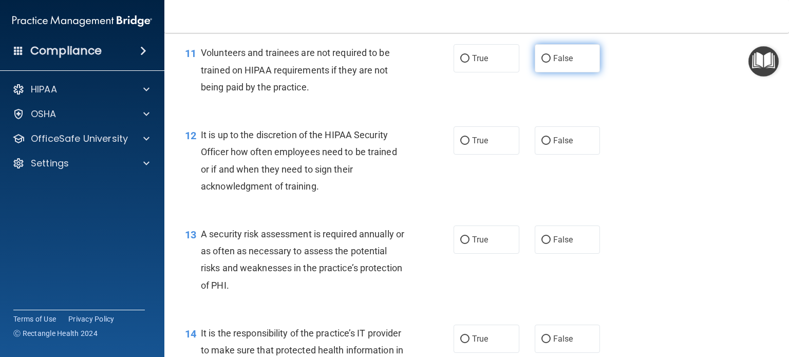
click at [589, 72] on label "False" at bounding box center [568, 58] width 66 height 28
click at [551, 63] on input "False" at bounding box center [545, 59] width 9 height 8
radio input "true"
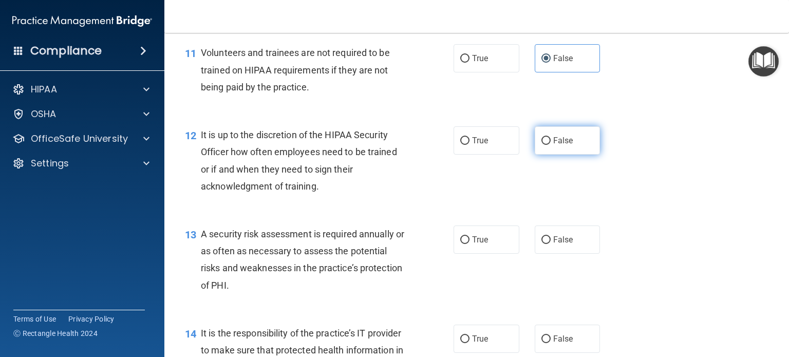
click at [545, 150] on label "False" at bounding box center [568, 140] width 66 height 28
click at [545, 145] on input "False" at bounding box center [545, 141] width 9 height 8
radio input "true"
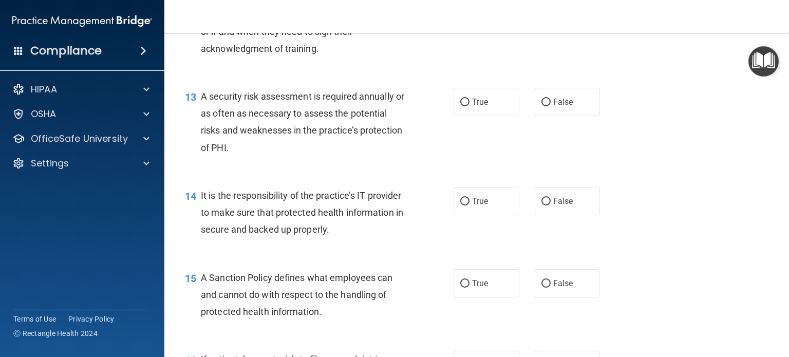
scroll to position [1284, 0]
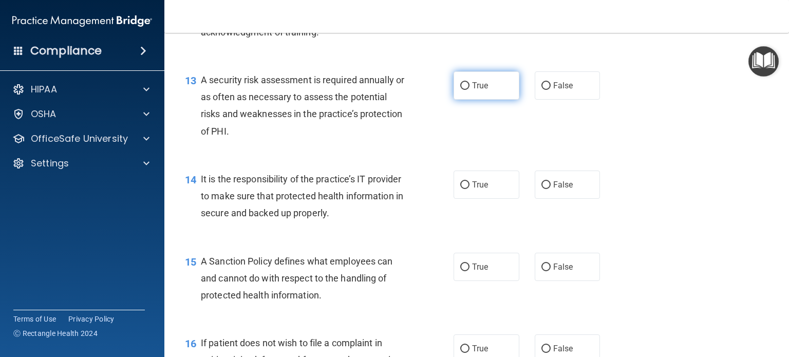
click at [465, 100] on label "True" at bounding box center [487, 85] width 66 height 28
click at [465, 90] on input "True" at bounding box center [464, 86] width 9 height 8
radio input "true"
click at [574, 199] on label "False" at bounding box center [568, 185] width 66 height 28
click at [551, 189] on input "False" at bounding box center [545, 185] width 9 height 8
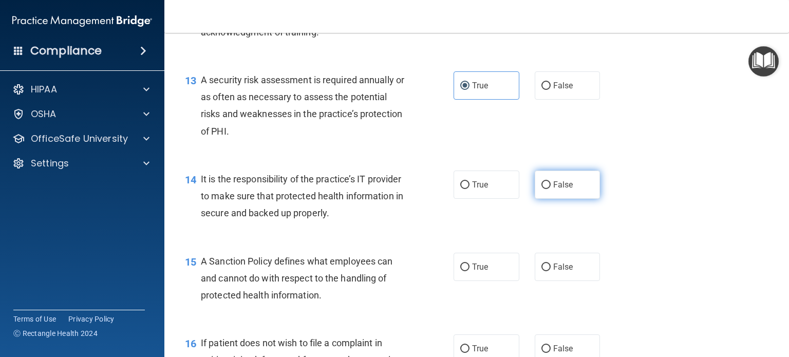
radio input "true"
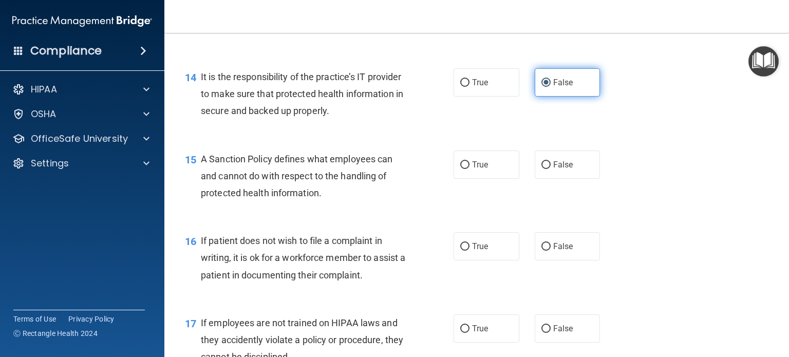
scroll to position [1387, 0]
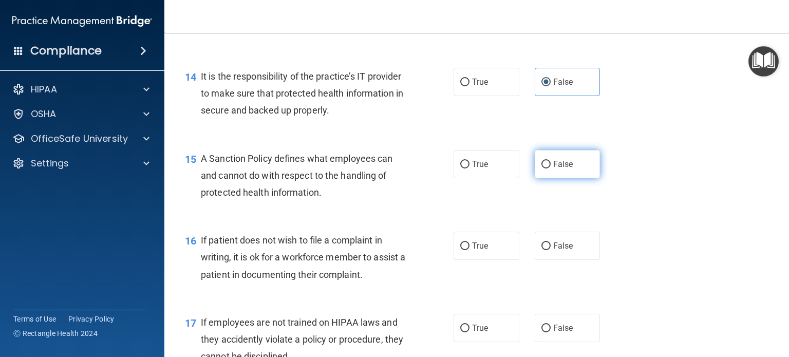
click at [576, 176] on label "False" at bounding box center [568, 164] width 66 height 28
click at [551, 168] on input "False" at bounding box center [545, 165] width 9 height 8
radio input "true"
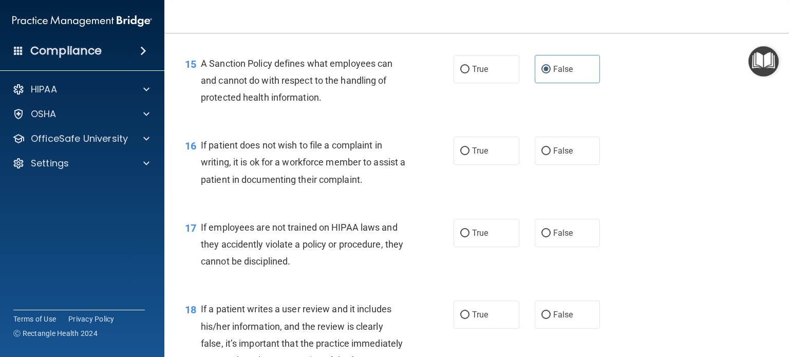
scroll to position [1490, 0]
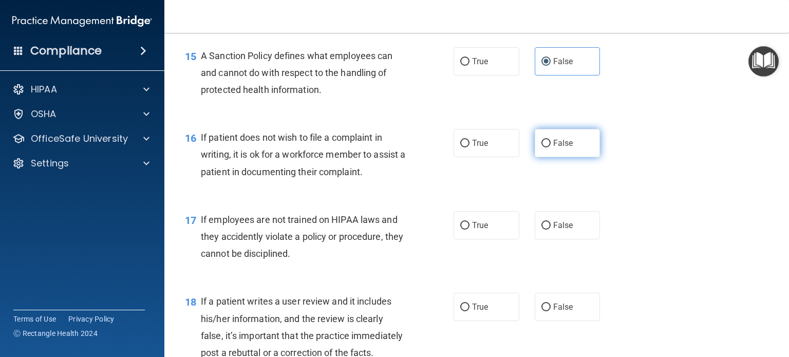
click at [535, 157] on label "False" at bounding box center [568, 143] width 66 height 28
click at [541, 147] on input "False" at bounding box center [545, 144] width 9 height 8
radio input "true"
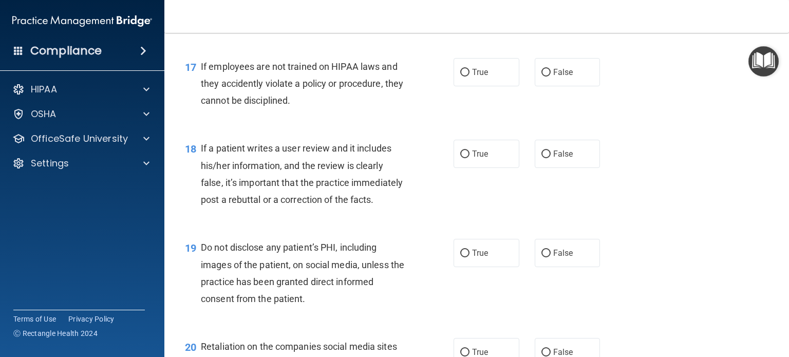
scroll to position [1644, 0]
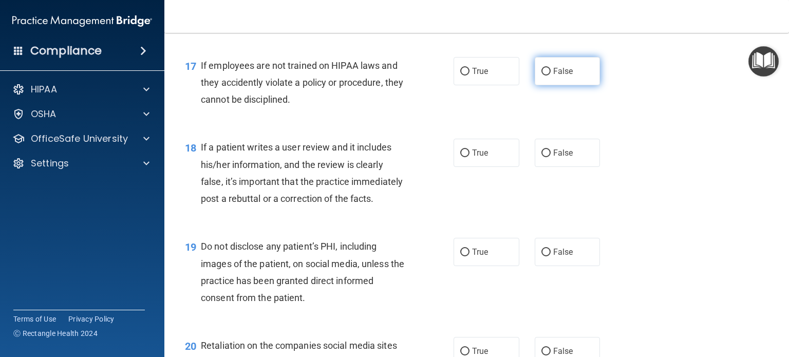
click at [553, 76] on span "False" at bounding box center [563, 71] width 20 height 10
click at [548, 76] on input "False" at bounding box center [545, 72] width 9 height 8
radio input "true"
click at [554, 158] on span "False" at bounding box center [563, 153] width 20 height 10
click at [551, 157] on input "False" at bounding box center [545, 153] width 9 height 8
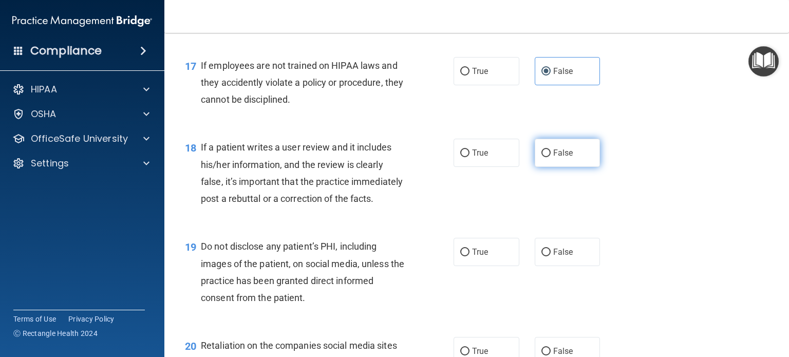
radio input "true"
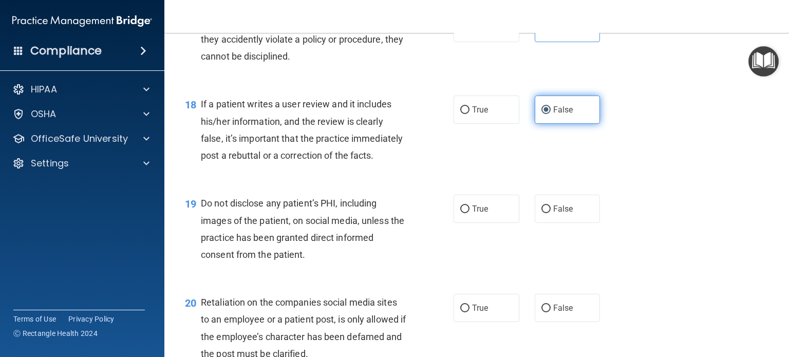
scroll to position [1746, 0]
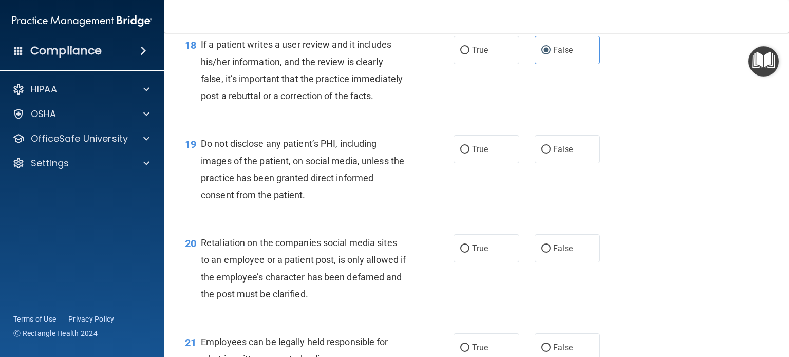
click at [682, 179] on div "19 Do not disclose any patient’s PHI, including images of the patient, on socia…" at bounding box center [476, 171] width 599 height 99
click at [467, 163] on label "True" at bounding box center [487, 149] width 66 height 28
click at [467, 154] on input "True" at bounding box center [464, 150] width 9 height 8
radio input "true"
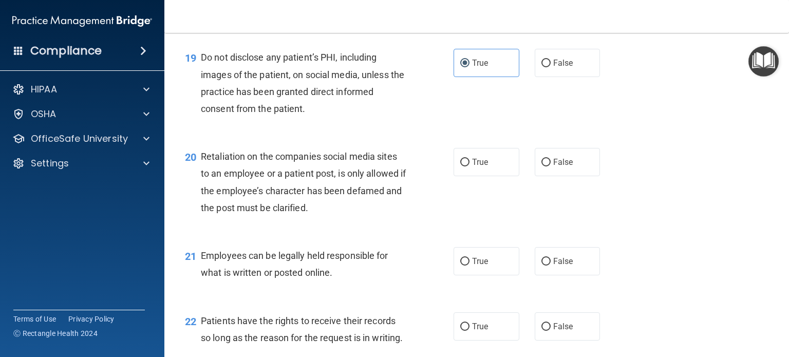
scroll to position [1849, 0]
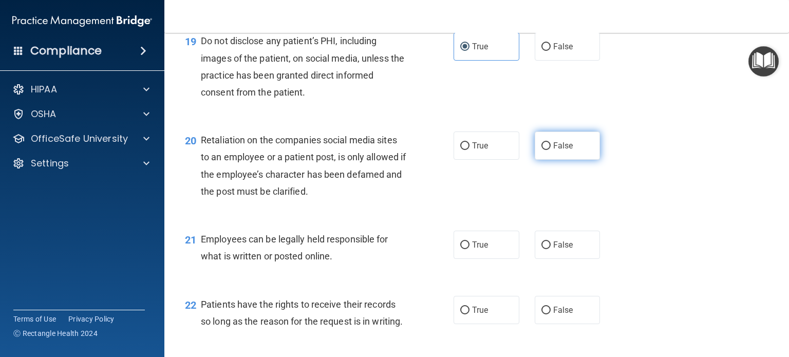
click at [561, 160] on label "False" at bounding box center [568, 145] width 66 height 28
click at [551, 150] on input "False" at bounding box center [545, 146] width 9 height 8
radio input "true"
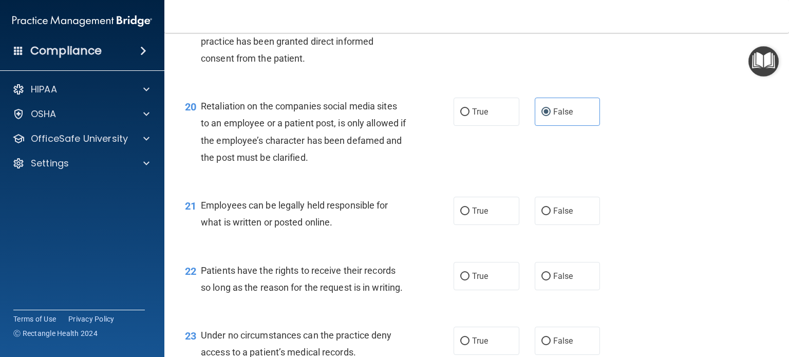
scroll to position [1952, 0]
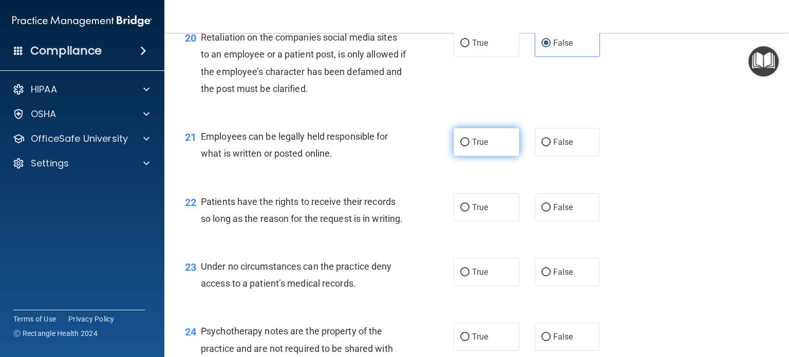
click at [475, 156] on label "True" at bounding box center [487, 142] width 66 height 28
click at [469, 146] on input "True" at bounding box center [464, 143] width 9 height 8
radio input "true"
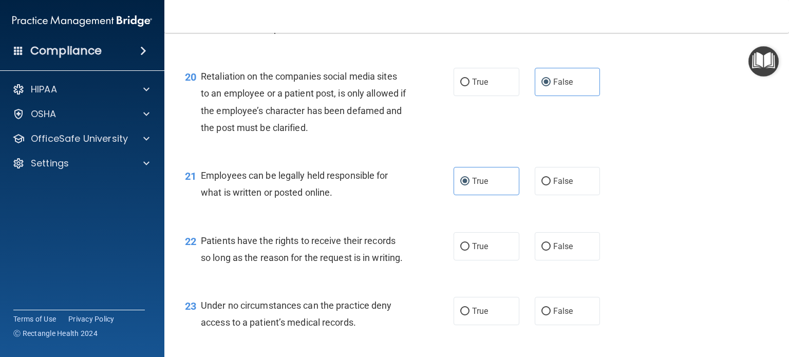
scroll to position [1981, 0]
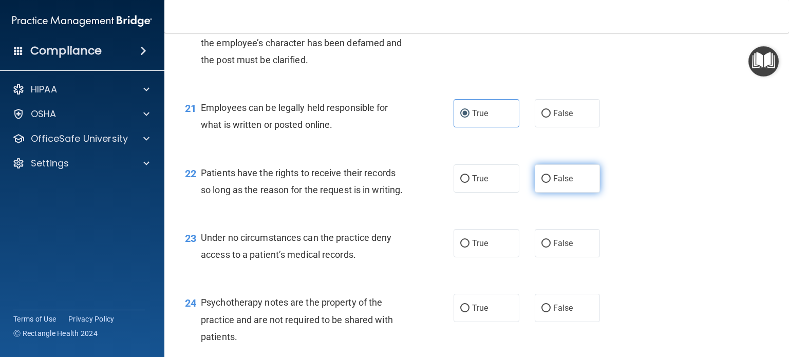
click at [541, 183] on input "False" at bounding box center [545, 179] width 9 height 8
radio input "true"
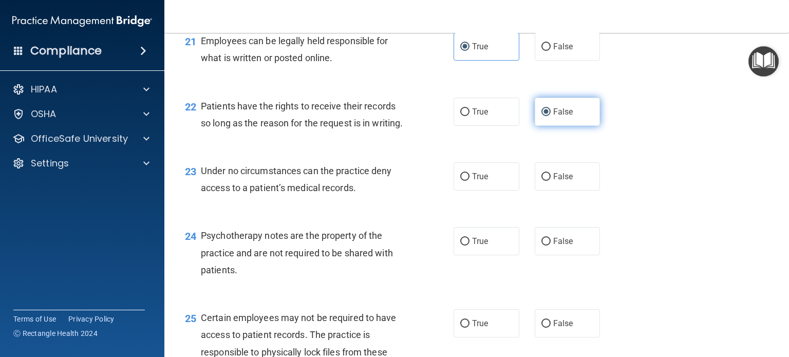
scroll to position [2135, 0]
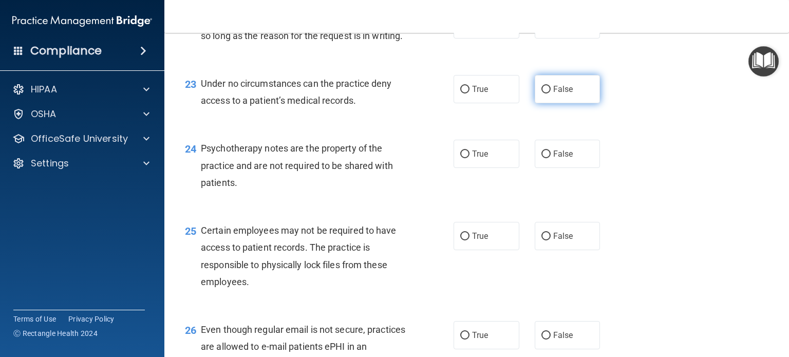
click at [560, 94] on span "False" at bounding box center [563, 89] width 20 height 10
click at [551, 93] on input "False" at bounding box center [545, 90] width 9 height 8
radio input "true"
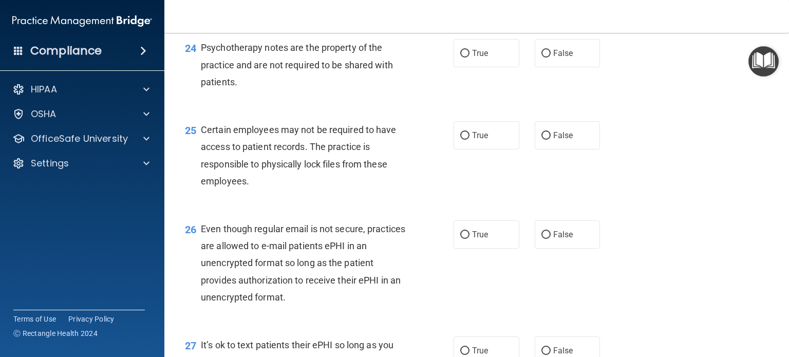
scroll to position [2237, 0]
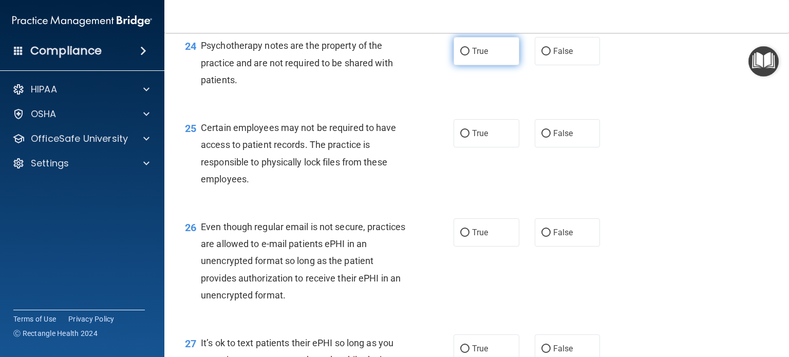
click at [465, 65] on label "True" at bounding box center [487, 51] width 66 height 28
click at [465, 55] on input "True" at bounding box center [464, 52] width 9 height 8
radio input "true"
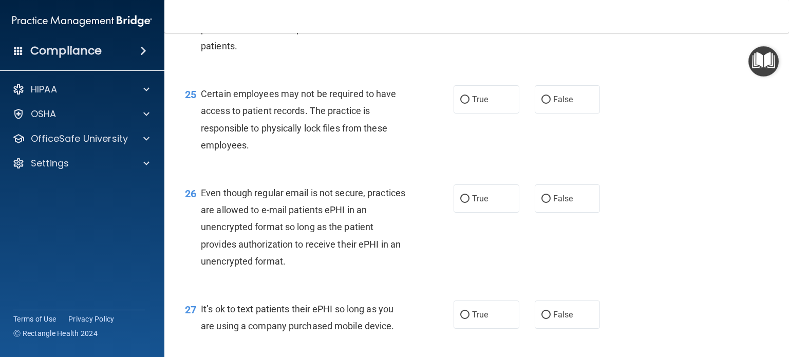
scroll to position [2289, 0]
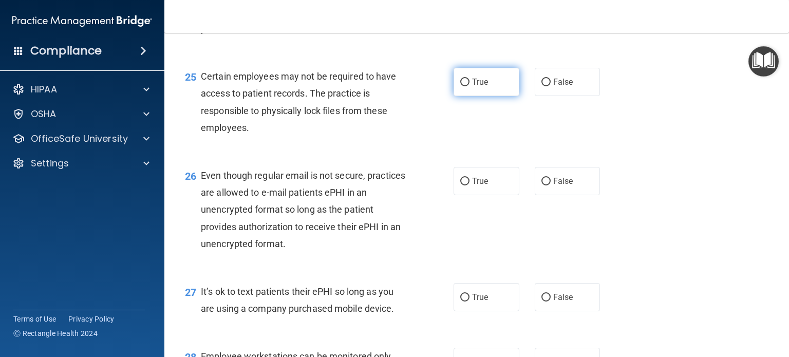
click at [477, 87] on span "True" at bounding box center [480, 82] width 16 height 10
click at [469, 86] on input "True" at bounding box center [464, 83] width 9 height 8
radio input "true"
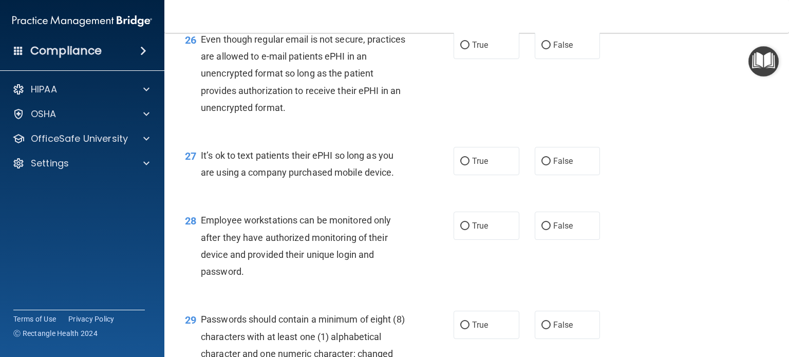
scroll to position [2443, 0]
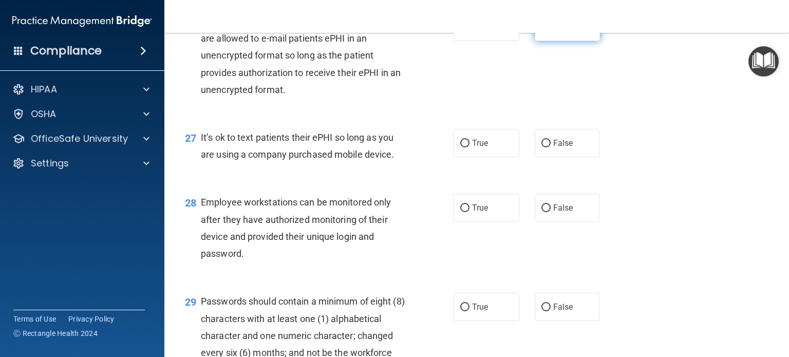
click at [556, 32] on span "False" at bounding box center [563, 27] width 20 height 10
click at [551, 31] on input "False" at bounding box center [545, 28] width 9 height 8
radio input "true"
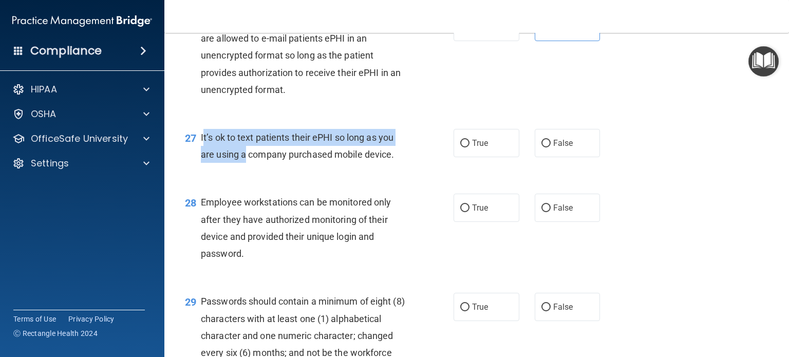
drag, startPoint x: 200, startPoint y: 186, endPoint x: 242, endPoint y: 199, distance: 43.9
click at [242, 163] on div "It’s ok to text patients their ePHI so long as you are using a company purchase…" at bounding box center [307, 146] width 213 height 34
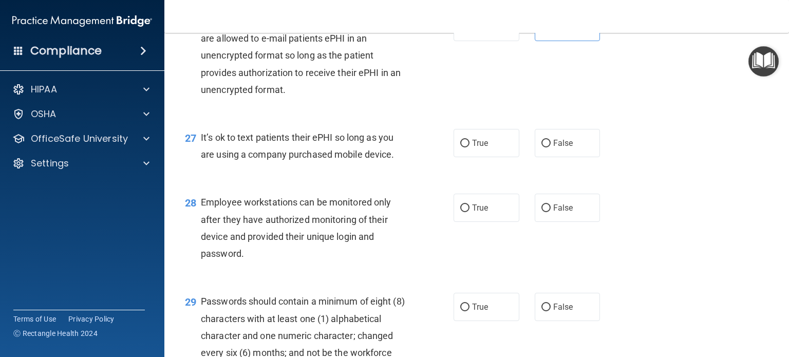
click at [714, 169] on div "27 It’s ok to text patients their ePHI so long as you are using a company purch…" at bounding box center [476, 148] width 599 height 65
click at [555, 148] on span "False" at bounding box center [563, 143] width 20 height 10
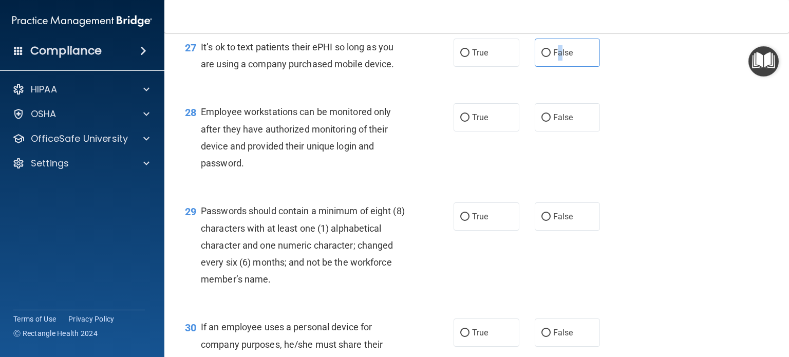
scroll to position [2546, 0]
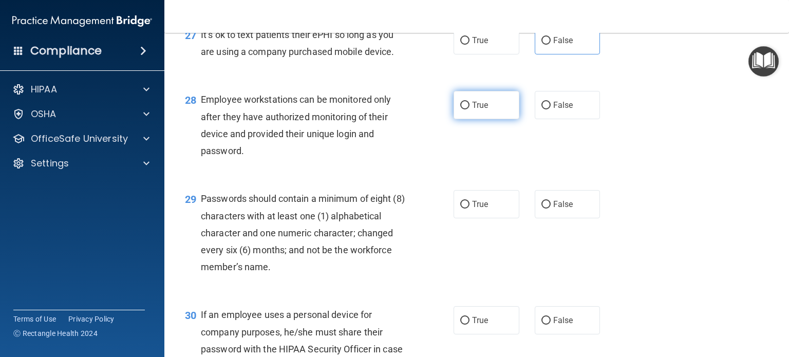
click at [464, 119] on label "True" at bounding box center [487, 105] width 66 height 28
click at [464, 109] on input "True" at bounding box center [464, 106] width 9 height 8
radio input "true"
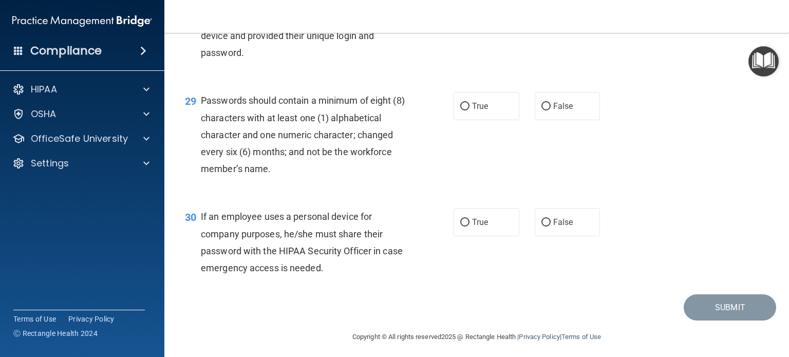
scroll to position [2648, 0]
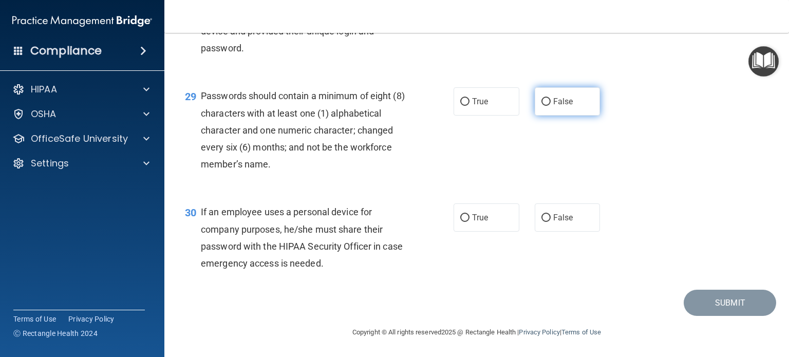
click at [538, 116] on label "False" at bounding box center [568, 101] width 66 height 28
click at [541, 106] on input "False" at bounding box center [545, 102] width 9 height 8
radio input "true"
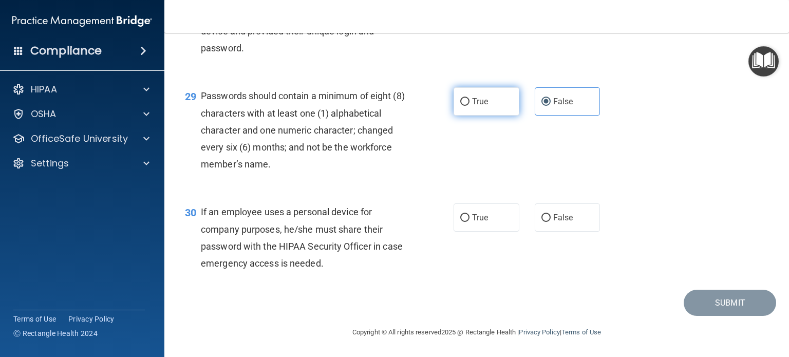
click at [505, 116] on label "True" at bounding box center [487, 101] width 66 height 28
click at [469, 106] on input "True" at bounding box center [464, 102] width 9 height 8
radio input "true"
radio input "false"
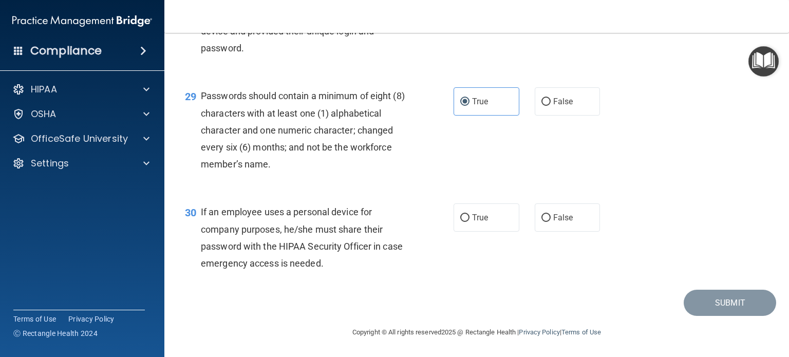
click at [550, 206] on label "False" at bounding box center [568, 217] width 66 height 28
click at [550, 214] on input "False" at bounding box center [545, 218] width 9 height 8
radio input "true"
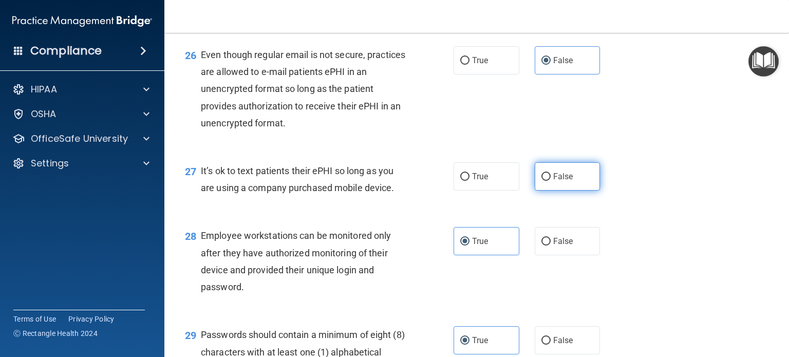
scroll to position [2340, 0]
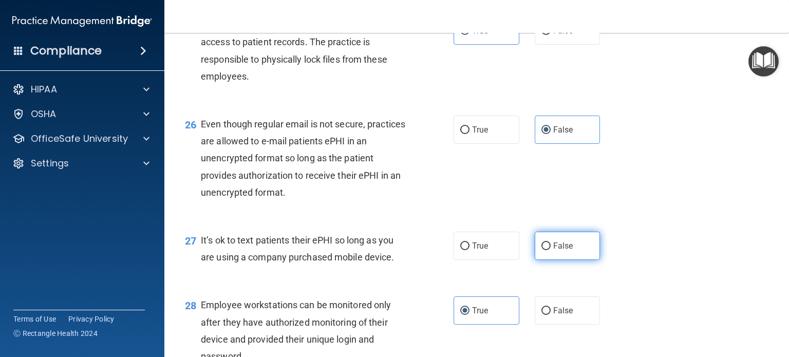
click at [555, 251] on span "False" at bounding box center [563, 246] width 20 height 10
click at [551, 250] on input "False" at bounding box center [545, 246] width 9 height 8
radio input "true"
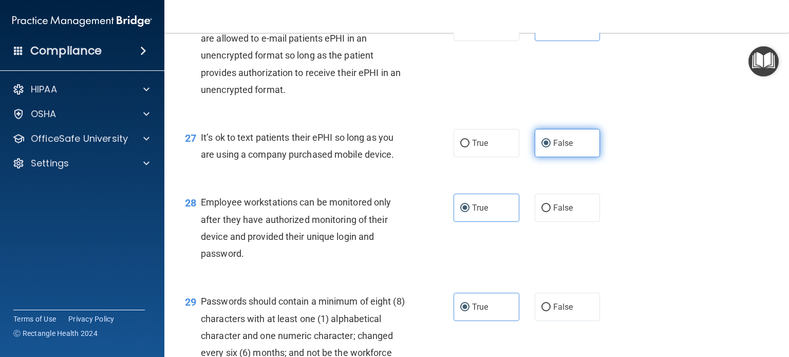
scroll to position [2700, 0]
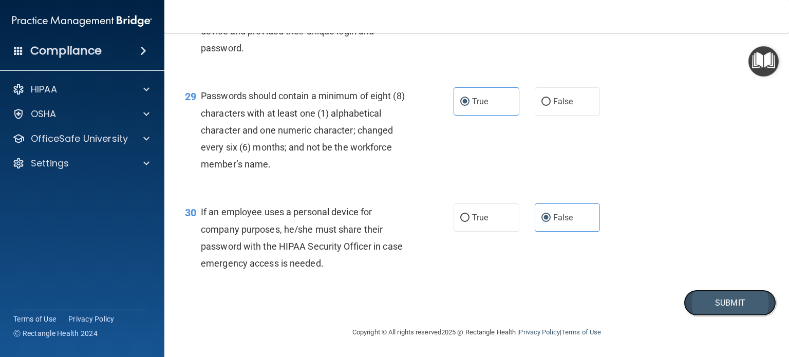
click at [696, 302] on button "Submit" at bounding box center [730, 303] width 92 height 26
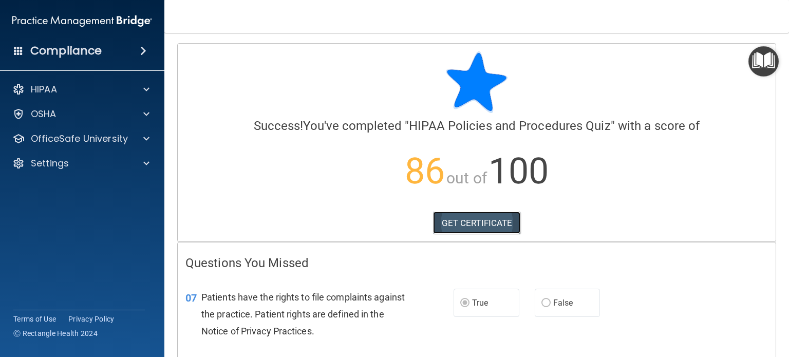
click at [481, 220] on link "GET CERTIFICATE" at bounding box center [477, 223] width 88 height 23
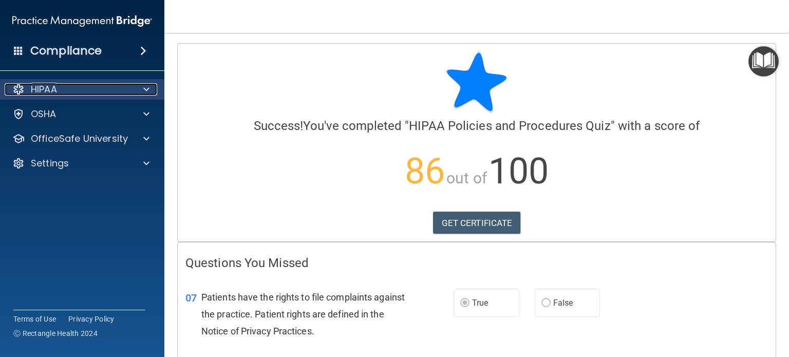
click at [83, 94] on div "HIPAA" at bounding box center [68, 89] width 127 height 12
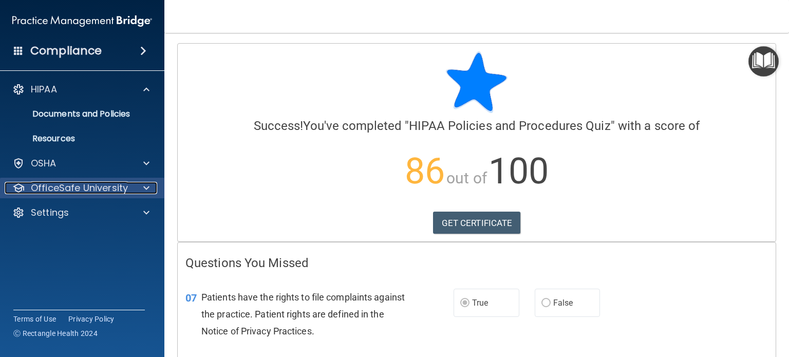
click at [60, 191] on p "OfficeSafe University" at bounding box center [79, 188] width 97 height 12
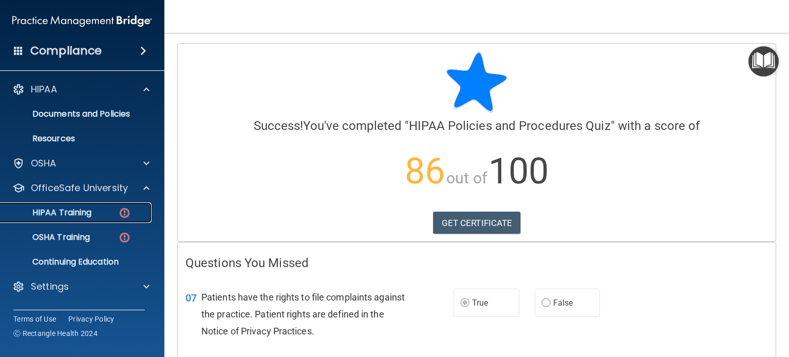
click at [62, 212] on p "HIPAA Training" at bounding box center [49, 213] width 85 height 10
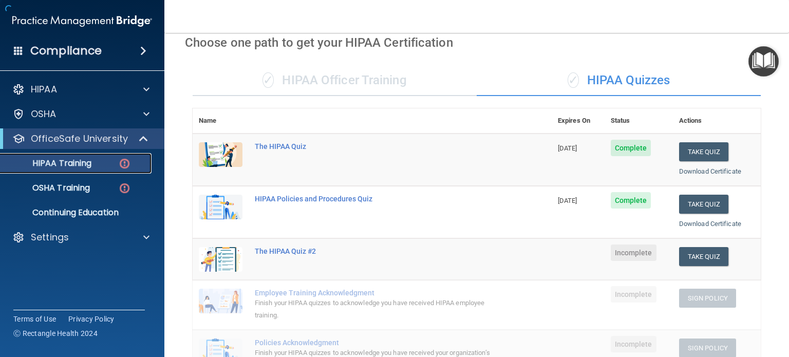
scroll to position [154, 0]
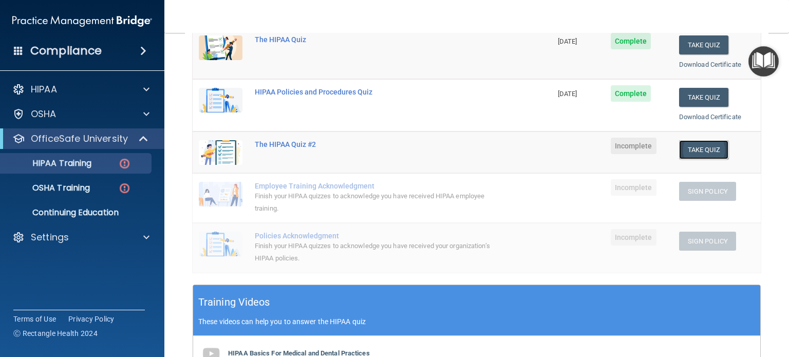
click at [692, 148] on button "Take Quiz" at bounding box center [703, 149] width 49 height 19
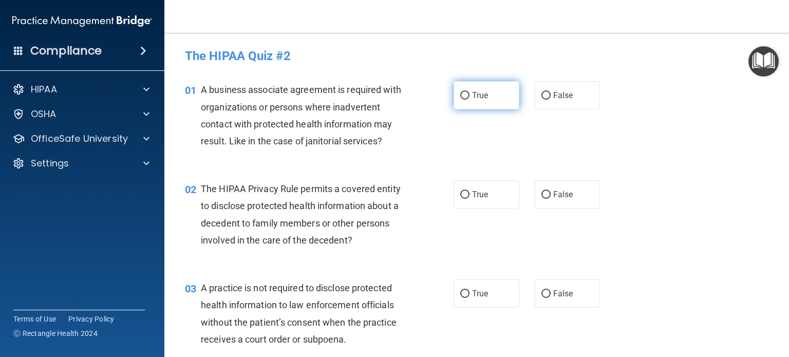
click at [466, 98] on label "True" at bounding box center [487, 95] width 66 height 28
click at [466, 98] on input "True" at bounding box center [464, 96] width 9 height 8
radio input "true"
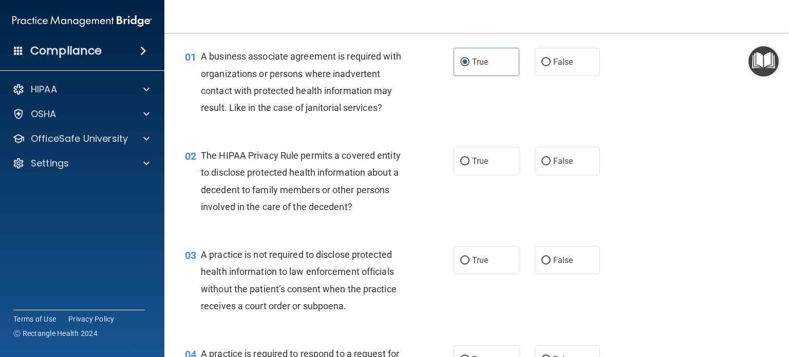
scroll to position [51, 0]
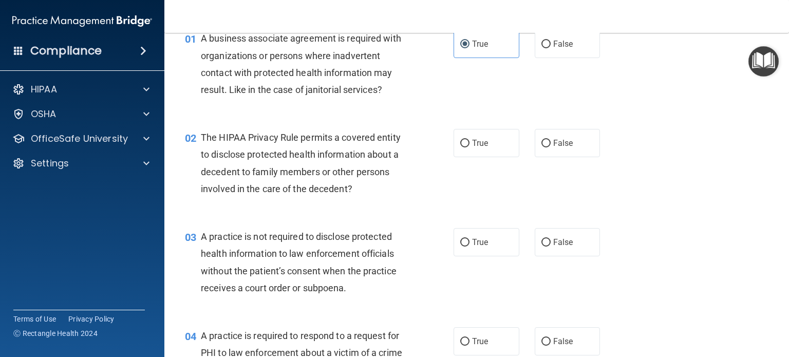
drag, startPoint x: 539, startPoint y: 137, endPoint x: 546, endPoint y: 128, distance: 12.0
click at [539, 137] on label "False" at bounding box center [568, 143] width 66 height 28
click at [541, 140] on input "False" at bounding box center [545, 144] width 9 height 8
radio input "true"
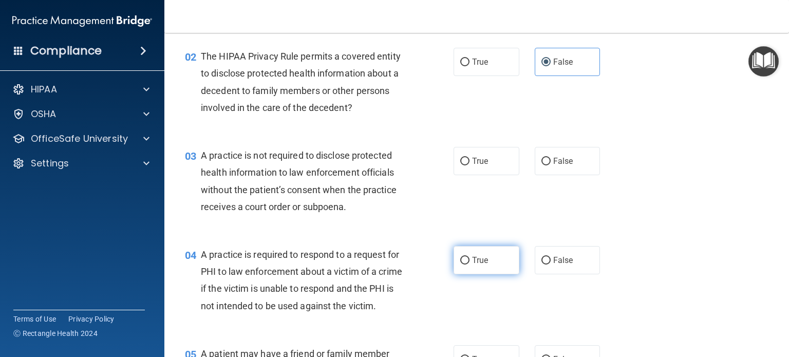
scroll to position [154, 0]
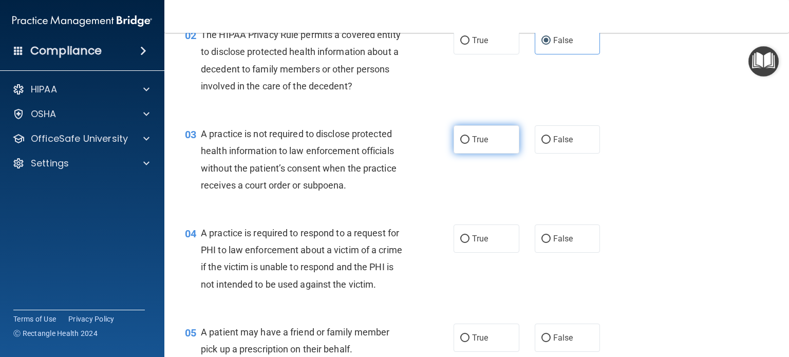
click at [478, 137] on span "True" at bounding box center [480, 140] width 16 height 10
click at [469, 137] on input "True" at bounding box center [464, 140] width 9 height 8
radio input "true"
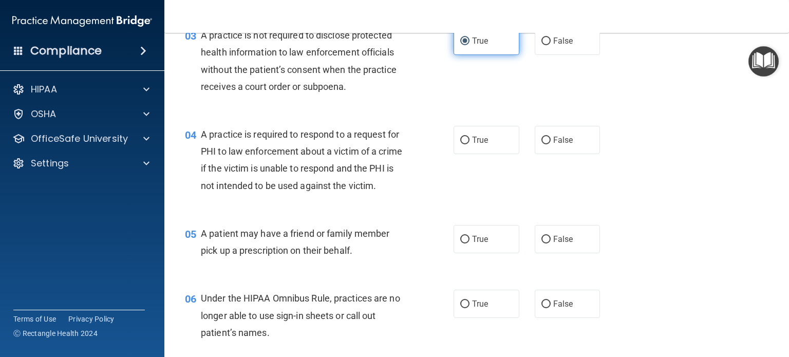
scroll to position [257, 0]
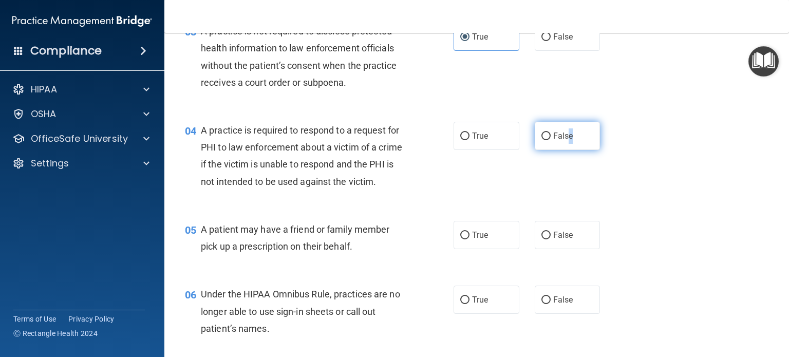
click at [565, 143] on label "False" at bounding box center [568, 136] width 66 height 28
click at [555, 142] on label "False" at bounding box center [568, 136] width 66 height 28
click at [541, 138] on input "False" at bounding box center [545, 137] width 9 height 8
radio input "true"
click at [708, 131] on div "04 A practice is required to respond to a request for PHI to law enforcement ab…" at bounding box center [476, 158] width 599 height 99
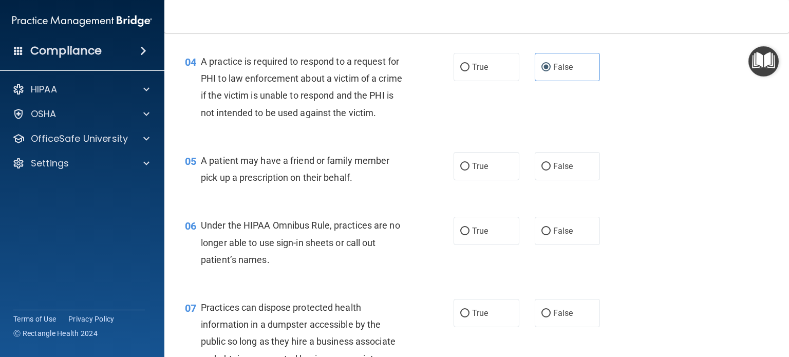
scroll to position [308, 0]
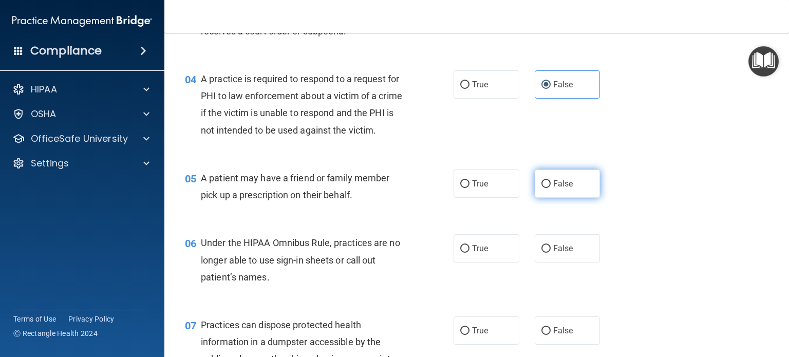
click at [553, 189] on span "False" at bounding box center [563, 184] width 20 height 10
click at [550, 188] on input "False" at bounding box center [545, 184] width 9 height 8
radio input "true"
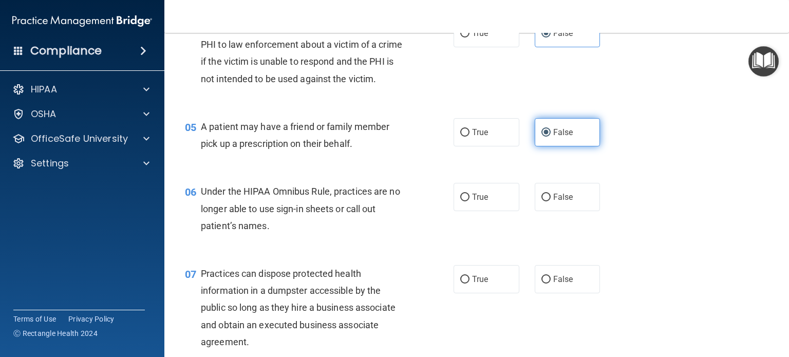
scroll to position [411, 0]
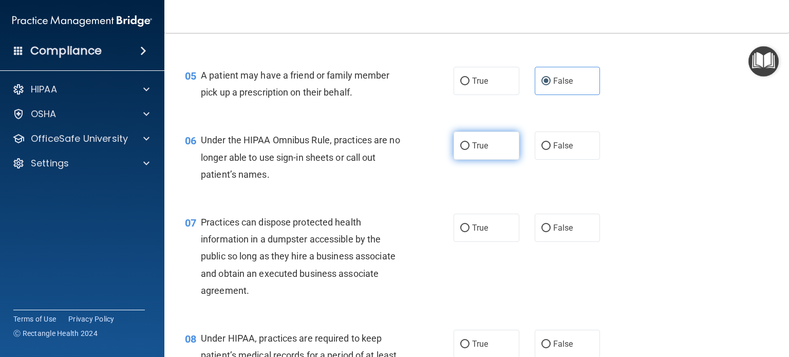
click at [481, 160] on label "True" at bounding box center [487, 145] width 66 height 28
click at [469, 150] on input "True" at bounding box center [464, 146] width 9 height 8
radio input "true"
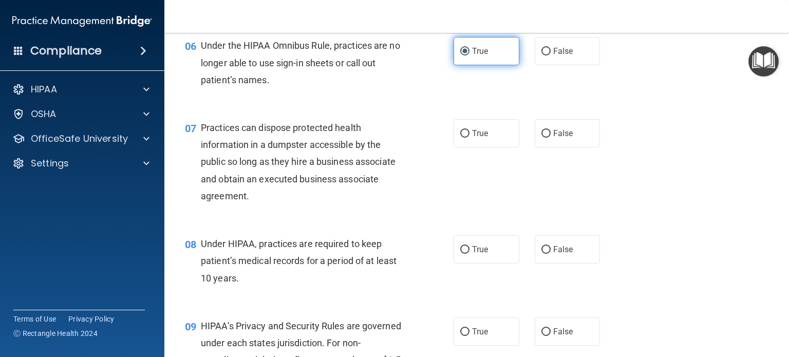
scroll to position [514, 0]
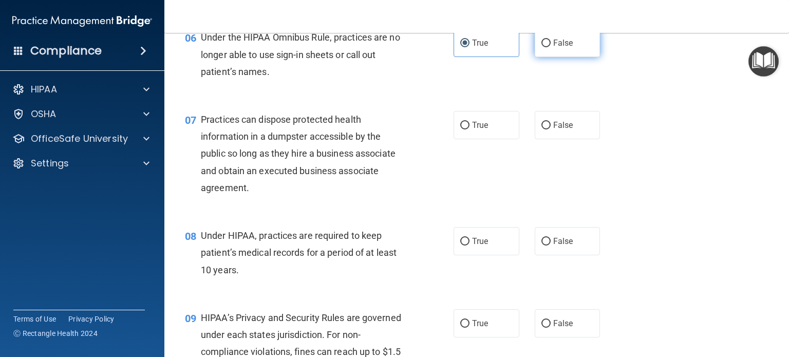
click at [561, 48] on span "False" at bounding box center [563, 43] width 20 height 10
click at [551, 47] on input "False" at bounding box center [545, 44] width 9 height 8
radio input "true"
radio input "false"
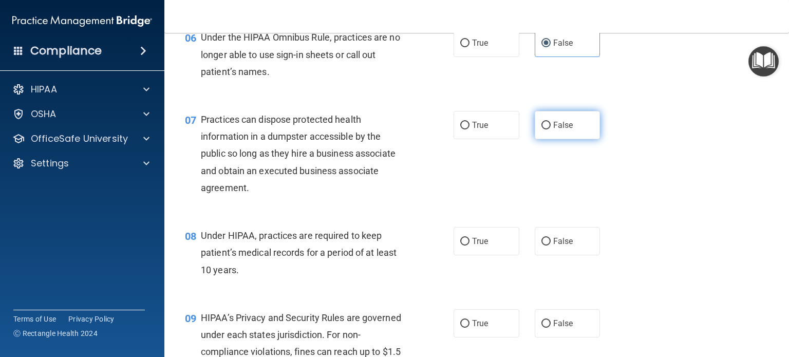
click at [557, 130] on span "False" at bounding box center [563, 125] width 20 height 10
click at [551, 129] on input "False" at bounding box center [545, 126] width 9 height 8
radio input "true"
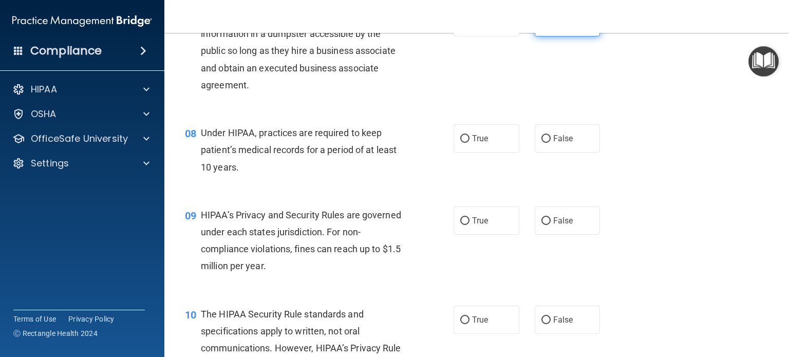
click at [557, 143] on label "False" at bounding box center [568, 138] width 66 height 28
click at [551, 143] on input "False" at bounding box center [545, 139] width 9 height 8
radio input "true"
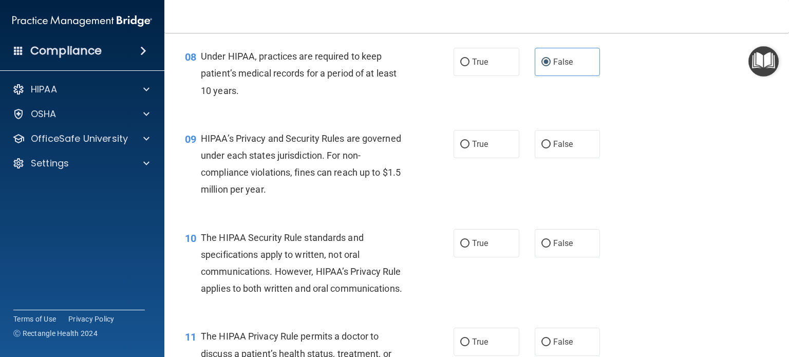
scroll to position [719, 0]
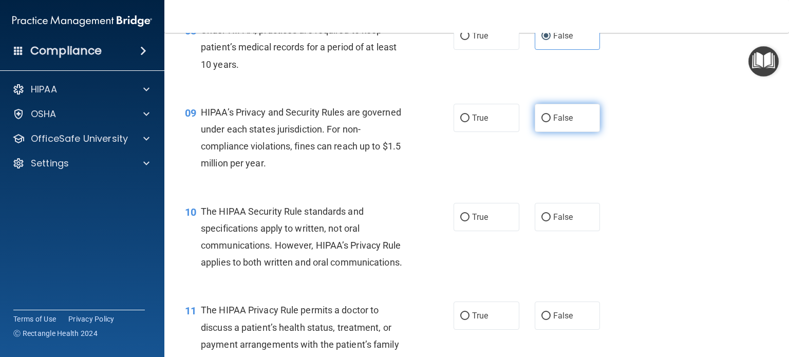
click at [542, 122] on input "False" at bounding box center [545, 119] width 9 height 8
radio input "true"
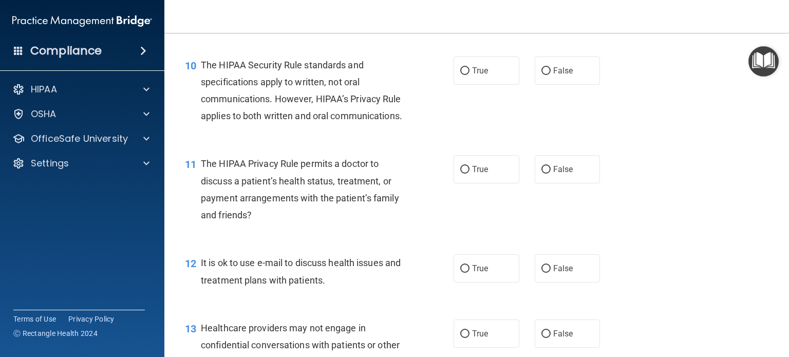
scroll to position [873, 0]
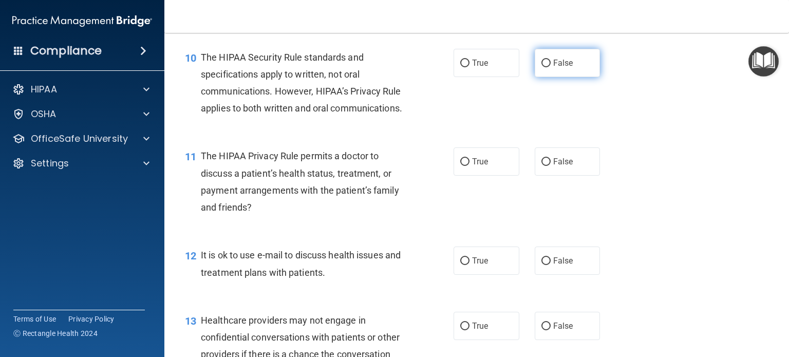
click at [561, 68] on span "False" at bounding box center [563, 63] width 20 height 10
click at [551, 67] on input "False" at bounding box center [545, 64] width 9 height 8
radio input "true"
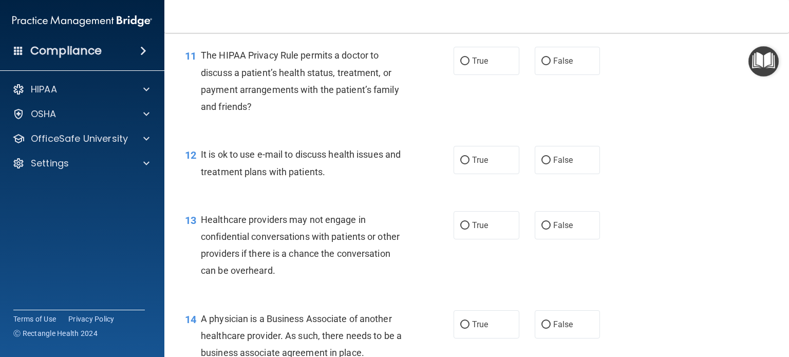
scroll to position [976, 0]
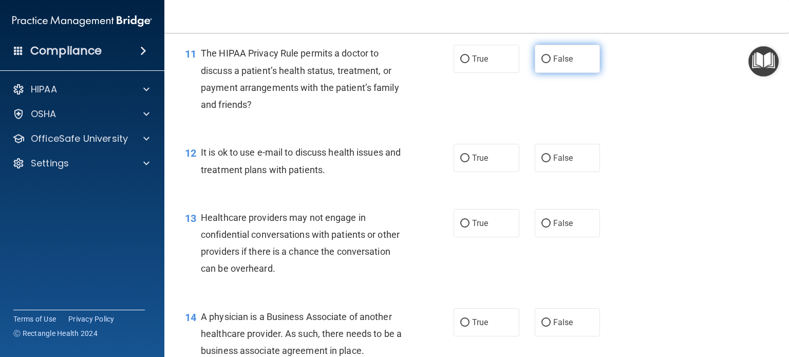
click at [557, 73] on label "False" at bounding box center [568, 59] width 66 height 28
click at [551, 63] on input "False" at bounding box center [545, 59] width 9 height 8
radio input "true"
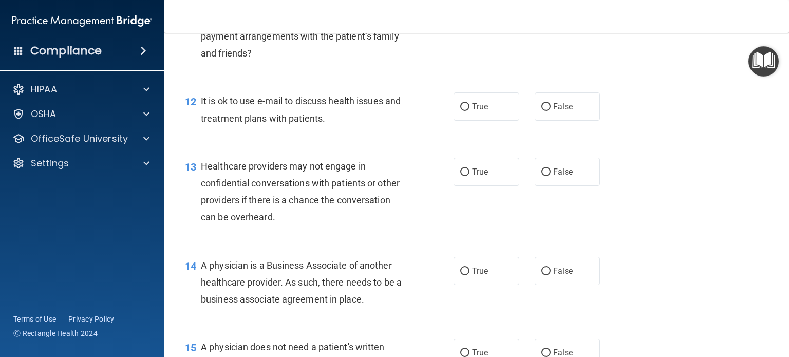
scroll to position [1079, 0]
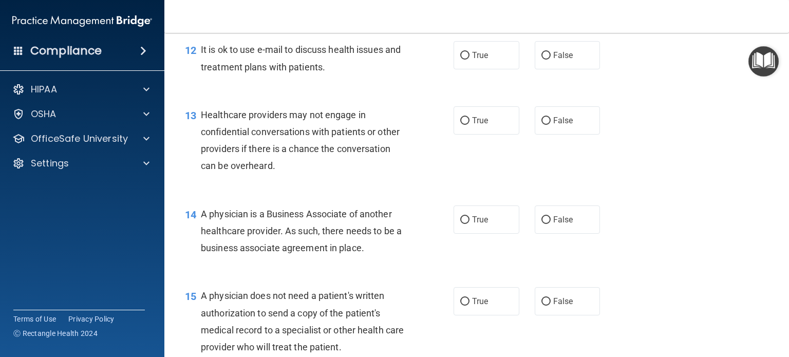
click at [556, 69] on label "False" at bounding box center [568, 55] width 66 height 28
click at [551, 60] on input "False" at bounding box center [545, 56] width 9 height 8
radio input "true"
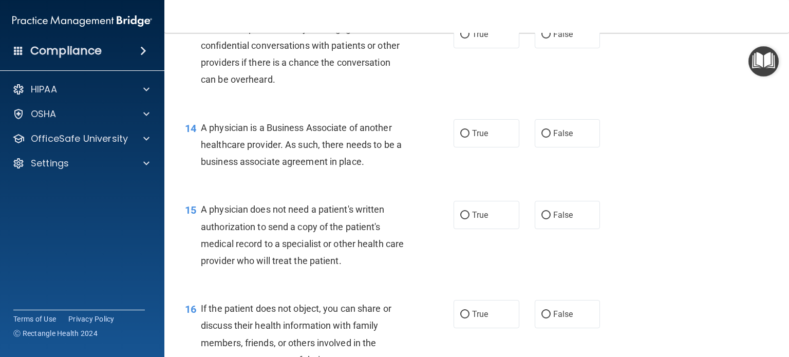
scroll to position [1181, 0]
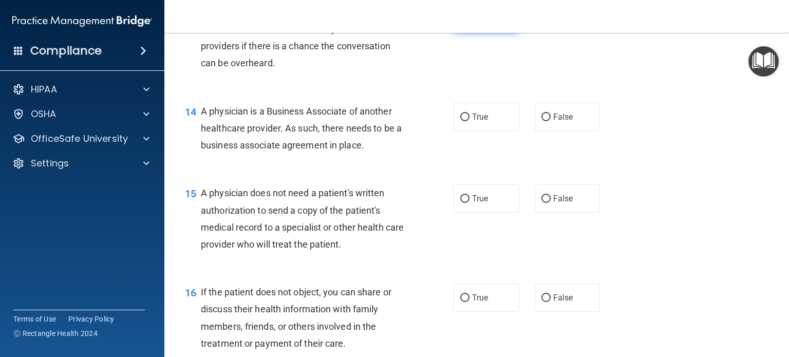
click at [502, 32] on label "True" at bounding box center [487, 18] width 66 height 28
click at [469, 22] on input "True" at bounding box center [464, 18] width 9 height 8
radio input "true"
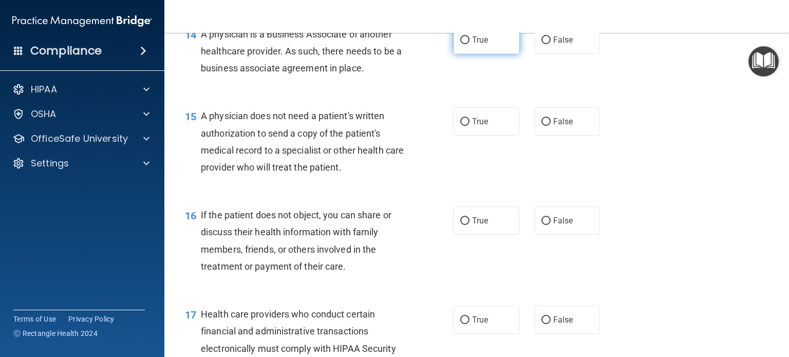
scroll to position [1284, 0]
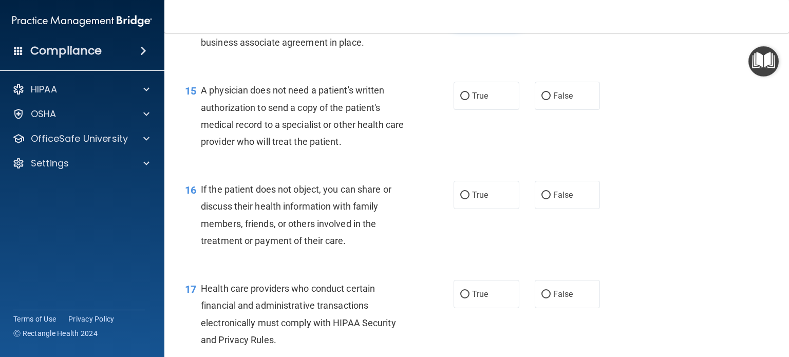
click at [491, 28] on label "True" at bounding box center [487, 14] width 66 height 28
click at [469, 18] on input "True" at bounding box center [464, 15] width 9 height 8
radio input "true"
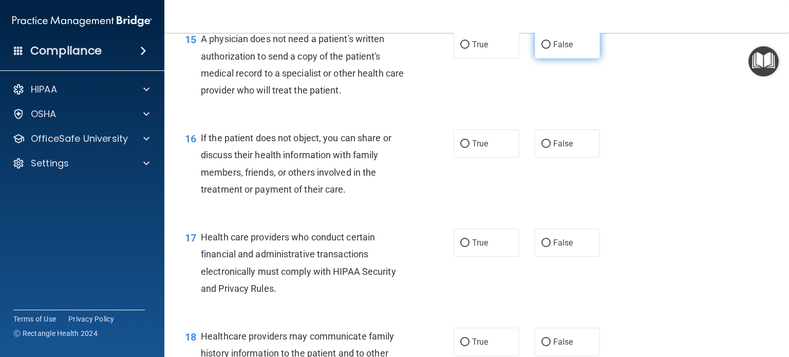
click at [553, 49] on span "False" at bounding box center [563, 45] width 20 height 10
click at [551, 49] on input "False" at bounding box center [545, 45] width 9 height 8
radio input "true"
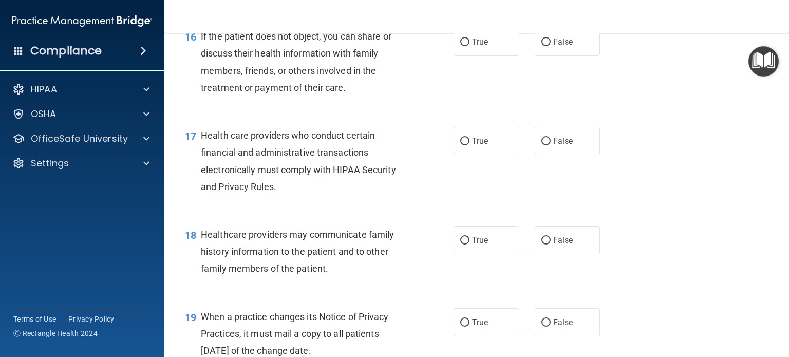
scroll to position [1438, 0]
click at [591, 55] on label "False" at bounding box center [568, 41] width 66 height 28
click at [551, 45] on input "False" at bounding box center [545, 41] width 9 height 8
radio input "true"
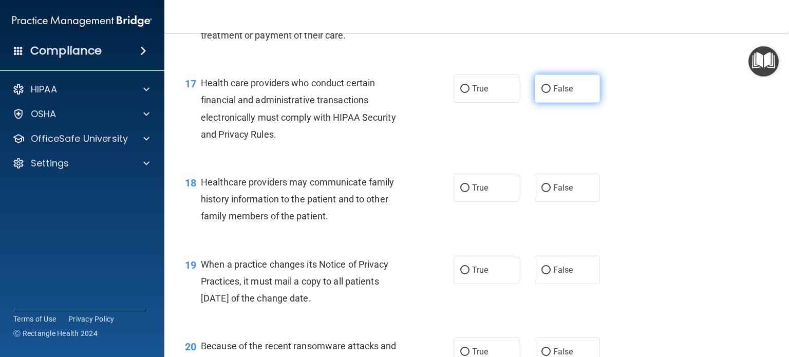
scroll to position [1541, 0]
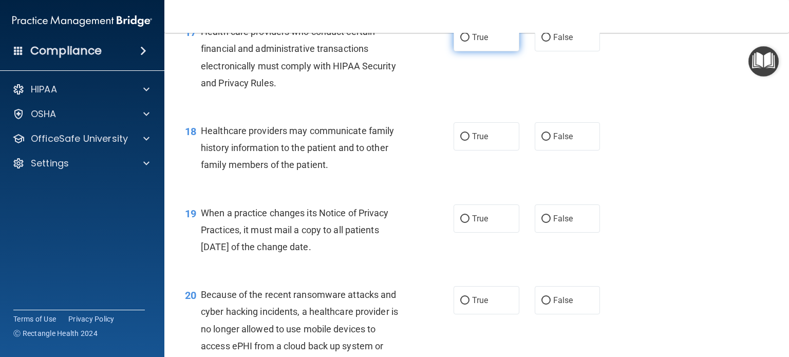
click at [476, 51] on label "True" at bounding box center [487, 37] width 66 height 28
click at [469, 42] on input "True" at bounding box center [464, 38] width 9 height 8
radio input "true"
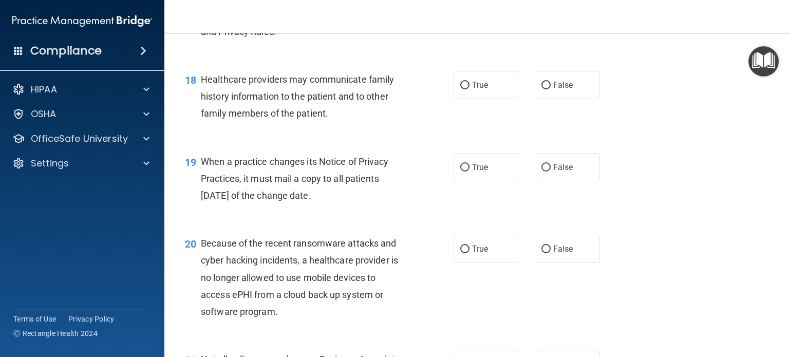
scroll to position [1644, 0]
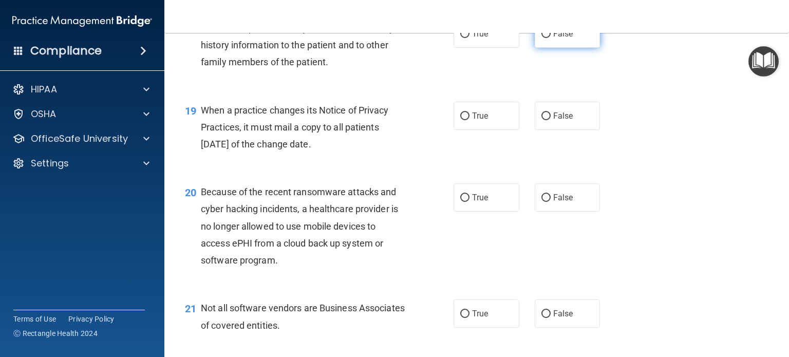
click at [585, 48] on label "False" at bounding box center [568, 34] width 66 height 28
click at [551, 38] on input "False" at bounding box center [545, 34] width 9 height 8
radio input "true"
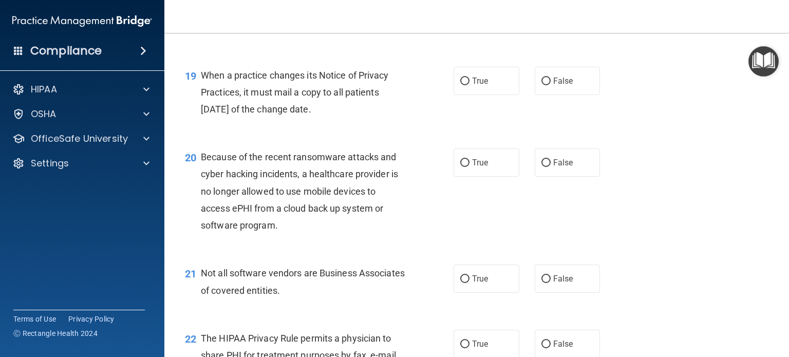
scroll to position [1695, 0]
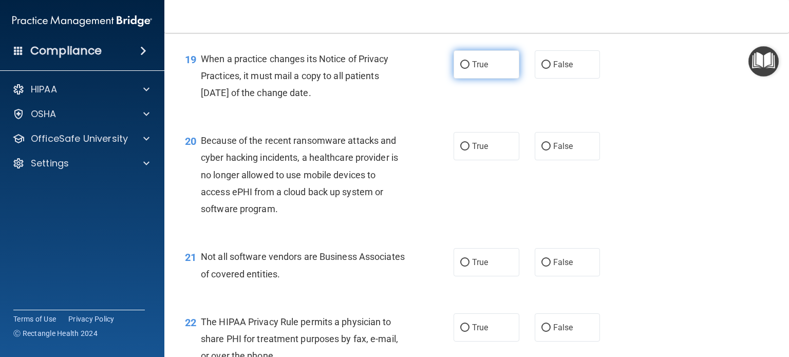
click at [456, 79] on label "True" at bounding box center [487, 64] width 66 height 28
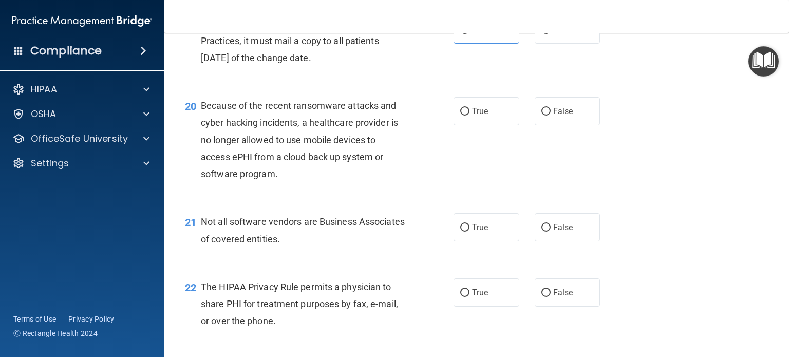
scroll to position [1746, 0]
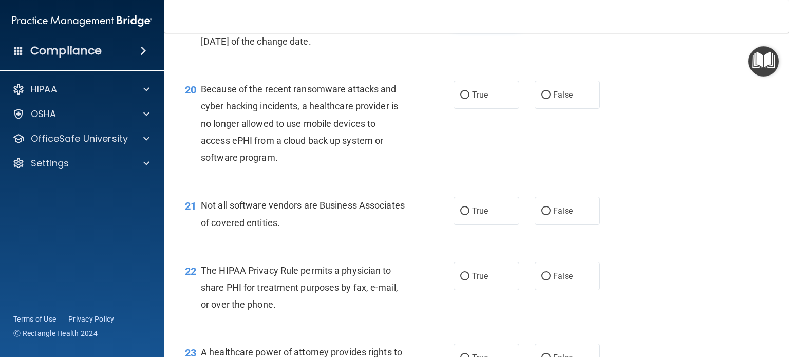
click at [489, 27] on label "True" at bounding box center [487, 13] width 66 height 28
click at [469, 17] on input "True" at bounding box center [464, 14] width 9 height 8
radio input "true"
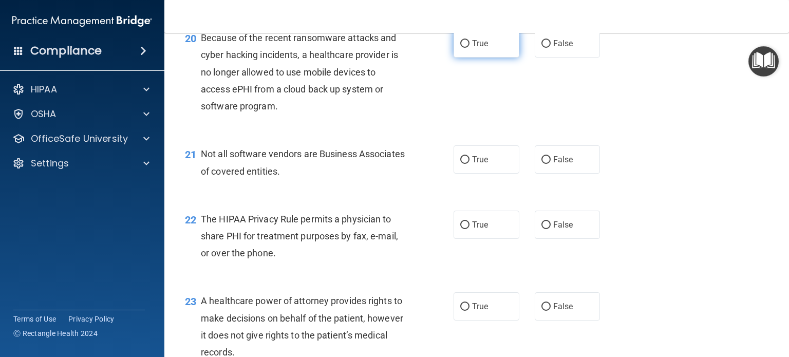
click at [460, 48] on input "True" at bounding box center [464, 44] width 9 height 8
radio input "true"
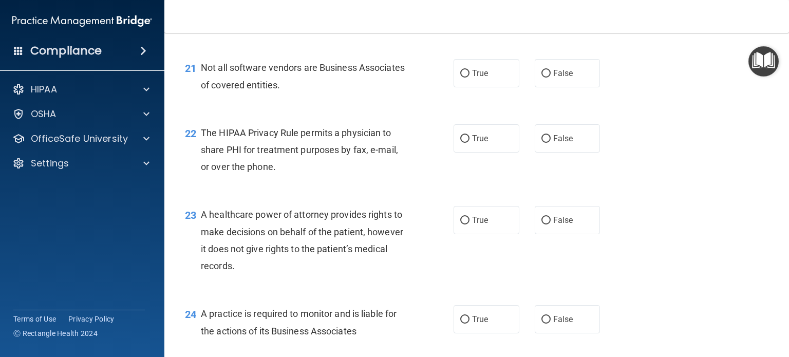
scroll to position [1900, 0]
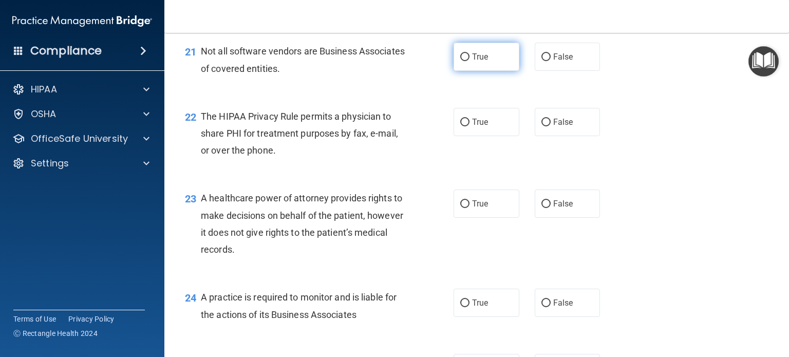
click at [477, 62] on span "True" at bounding box center [480, 57] width 16 height 10
click at [469, 61] on input "True" at bounding box center [464, 57] width 9 height 8
radio input "true"
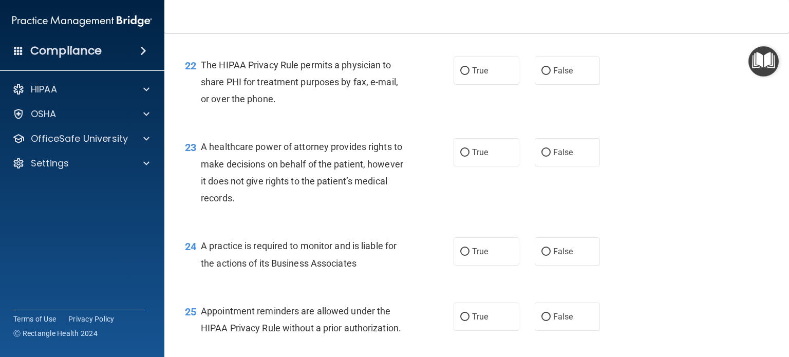
scroll to position [2003, 0]
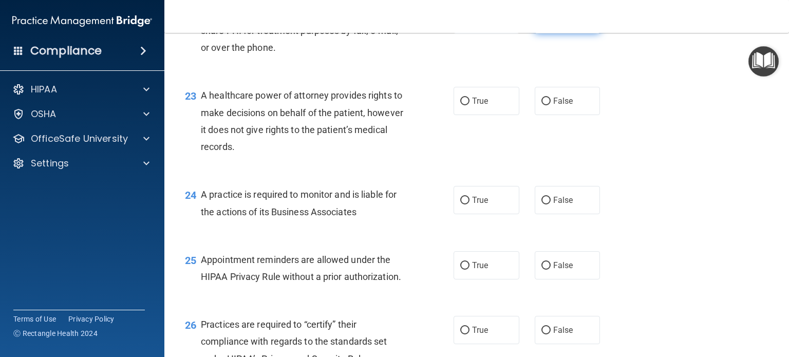
click at [553, 24] on span "False" at bounding box center [563, 19] width 20 height 10
click at [550, 24] on input "False" at bounding box center [545, 20] width 9 height 8
radio input "true"
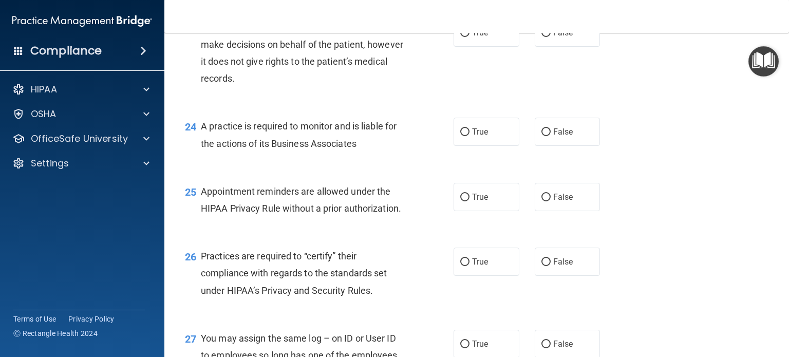
scroll to position [2054, 0]
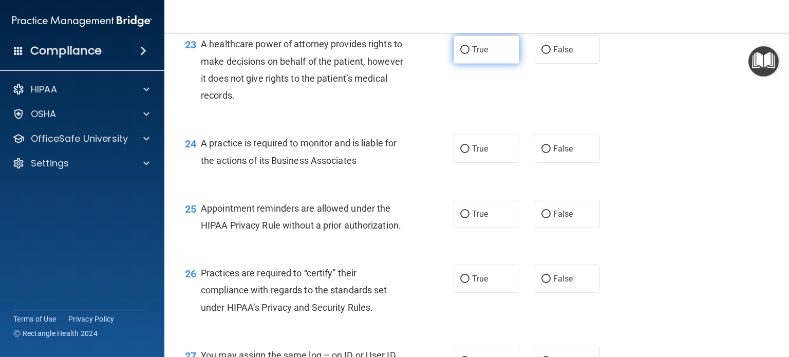
click at [475, 54] on span "True" at bounding box center [480, 50] width 16 height 10
click at [469, 54] on input "True" at bounding box center [464, 50] width 9 height 8
radio input "true"
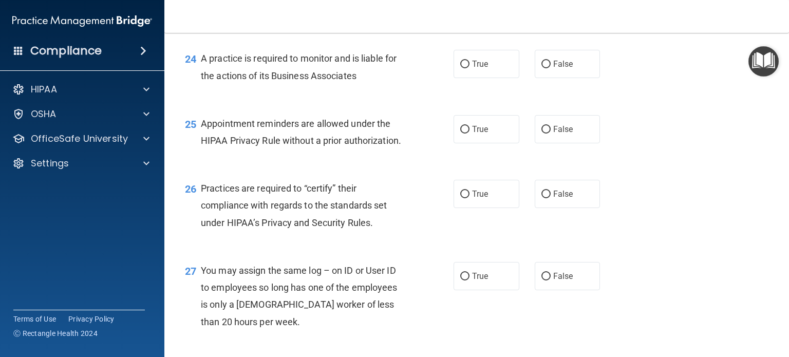
scroll to position [2157, 0]
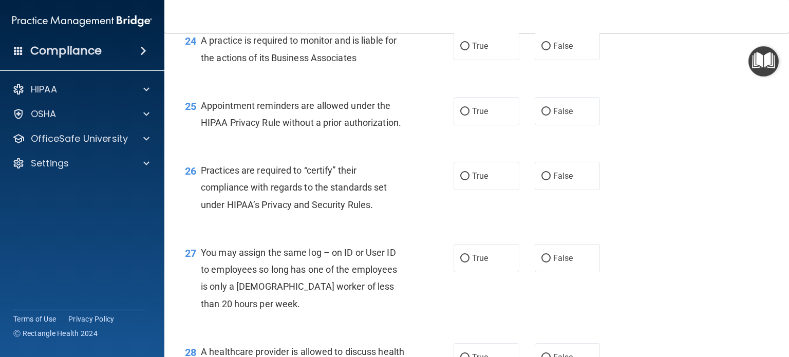
drag, startPoint x: 631, startPoint y: 236, endPoint x: 637, endPoint y: 238, distance: 6.7
drag, startPoint x: 637, startPoint y: 238, endPoint x: 691, endPoint y: 105, distance: 143.5
click at [691, 84] on div "24 A practice is required to monitor and is liable for the actions of its Busin…" at bounding box center [476, 51] width 599 height 65
click at [465, 60] on label "True" at bounding box center [487, 46] width 66 height 28
click at [465, 50] on input "True" at bounding box center [464, 47] width 9 height 8
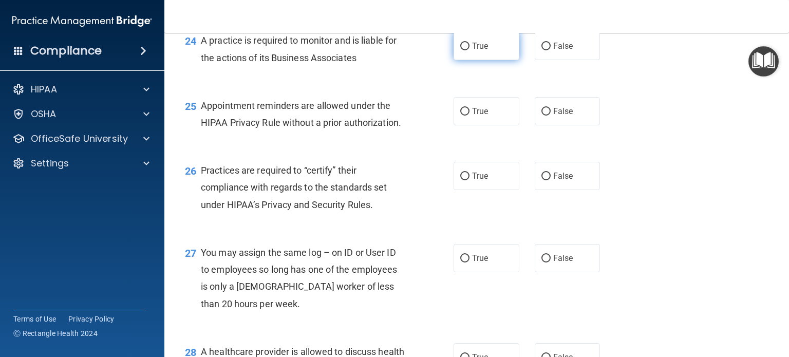
radio input "true"
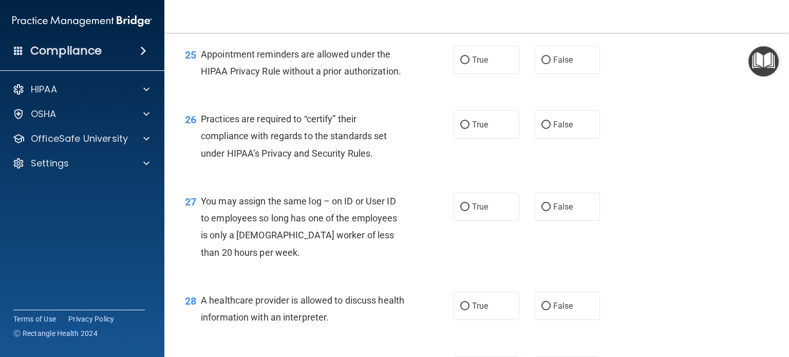
scroll to position [2260, 0]
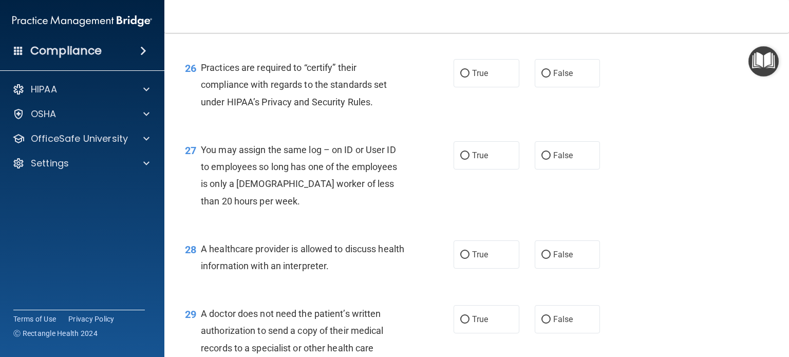
click at [464, 23] on label "True" at bounding box center [487, 8] width 66 height 28
click at [464, 13] on input "True" at bounding box center [464, 9] width 9 height 8
radio input "true"
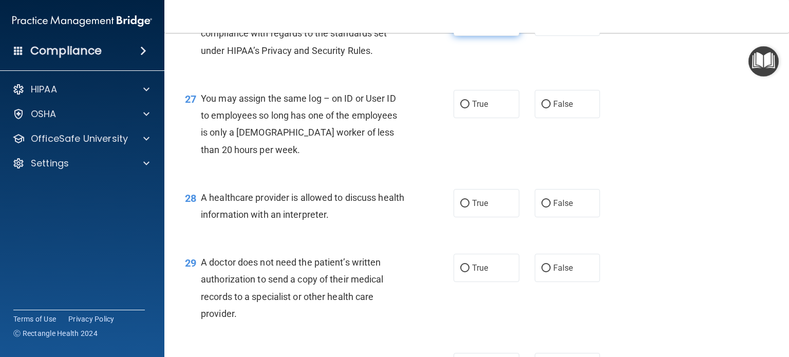
click at [465, 36] on label "True" at bounding box center [487, 22] width 66 height 28
click at [465, 26] on input "True" at bounding box center [464, 22] width 9 height 8
radio input "true"
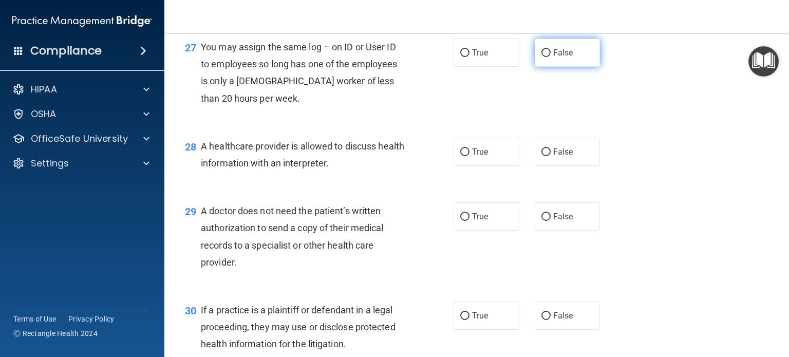
click at [541, 57] on input "False" at bounding box center [545, 53] width 9 height 8
radio input "true"
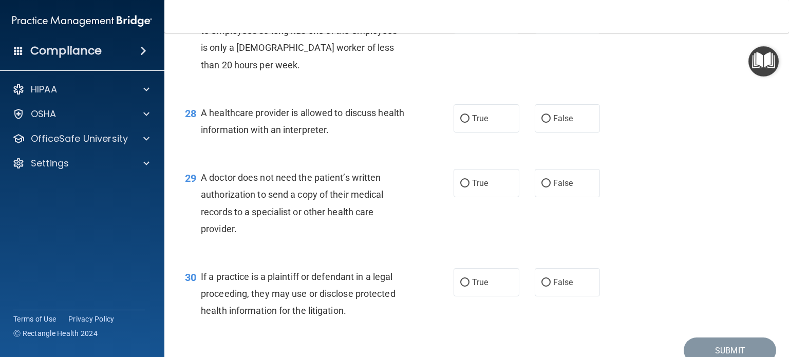
scroll to position [2414, 0]
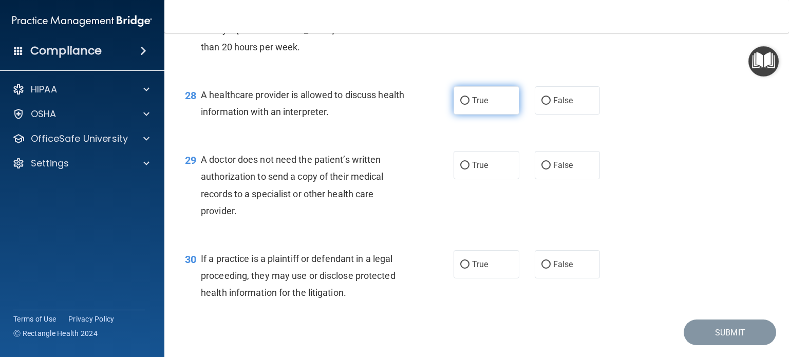
click at [493, 115] on label "True" at bounding box center [487, 100] width 66 height 28
click at [469, 105] on input "True" at bounding box center [464, 101] width 9 height 8
radio input "true"
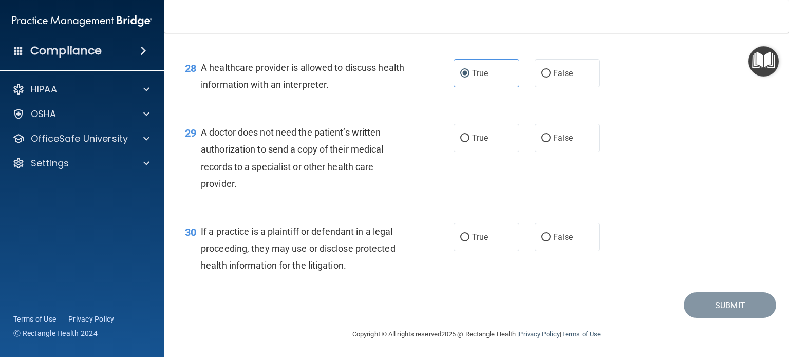
scroll to position [2465, 0]
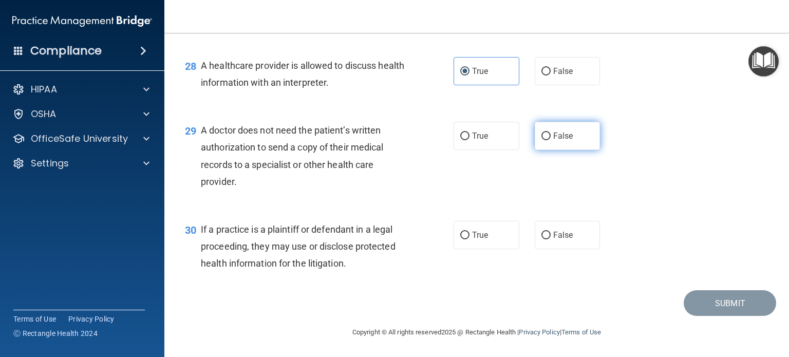
click at [542, 150] on label "False" at bounding box center [568, 136] width 66 height 28
click at [542, 140] on input "False" at bounding box center [545, 137] width 9 height 8
radio input "true"
click at [535, 233] on label "False" at bounding box center [568, 235] width 66 height 28
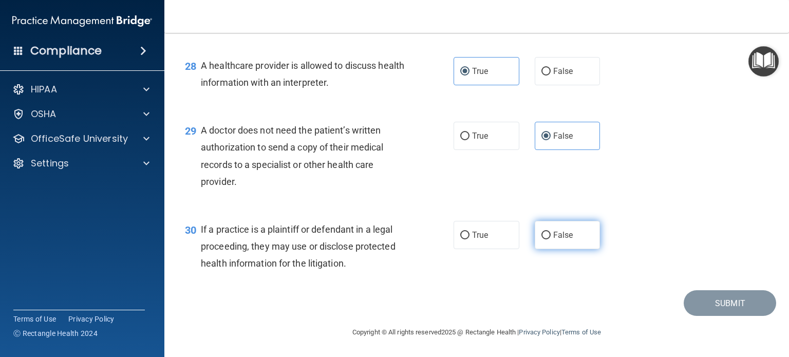
click at [541, 233] on input "False" at bounding box center [545, 236] width 9 height 8
radio input "true"
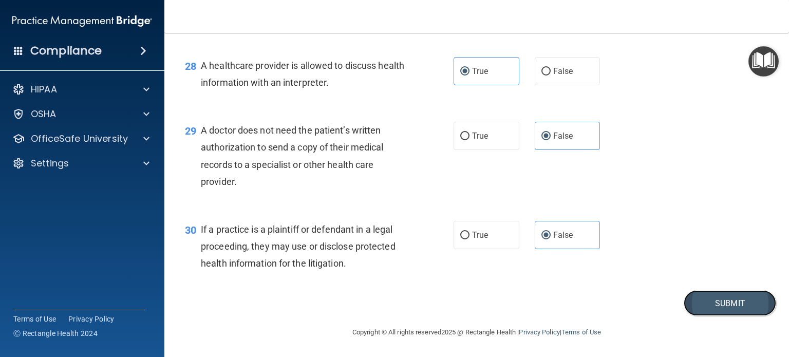
click at [720, 304] on button "Submit" at bounding box center [730, 303] width 92 height 26
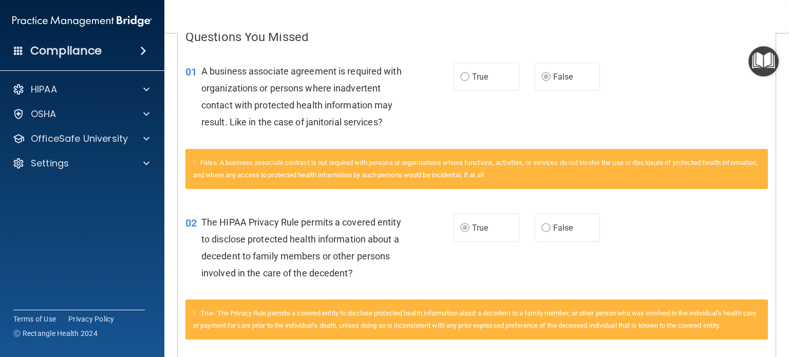
scroll to position [257, 0]
